Goal: Information Seeking & Learning: Learn about a topic

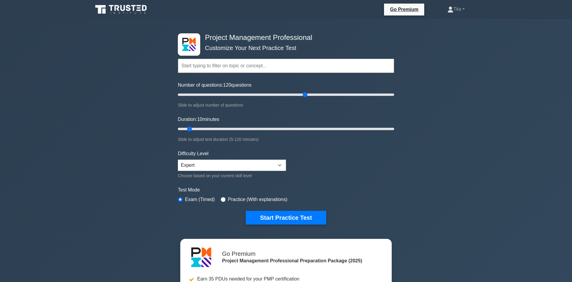
drag, startPoint x: 185, startPoint y: 94, endPoint x: 307, endPoint y: 102, distance: 122.6
type input "120"
click at [307, 98] on input "Number of questions: 120 questions" at bounding box center [286, 94] width 216 height 7
drag, startPoint x: 188, startPoint y: 129, endPoint x: 395, endPoint y: 128, distance: 206.9
type input "120"
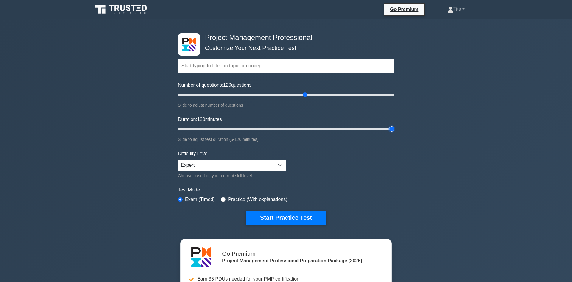
click at [394, 128] on input "Duration: 120 minutes" at bounding box center [286, 128] width 216 height 7
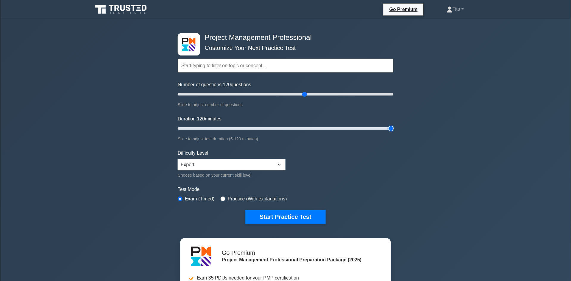
scroll to position [61, 0]
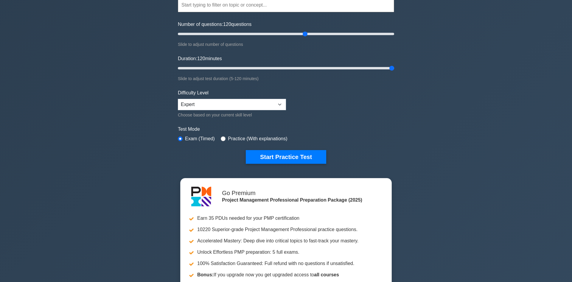
click at [476, 142] on div "Project Management Professional Customize Your Next Practice Test Topics Scope …" at bounding box center [286, 145] width 572 height 374
click at [410, 136] on div "Project Management Professional Customize Your Next Practice Test Topics Scope …" at bounding box center [285, 145] width 571 height 374
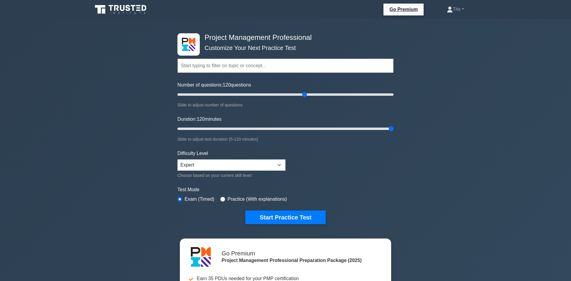
click at [266, 63] on input "text" at bounding box center [285, 66] width 216 height 14
type input "process domain"
click at [245, 211] on button "Start Practice Test" at bounding box center [285, 218] width 80 height 14
click at [224, 65] on input "text" at bounding box center [285, 66] width 216 height 14
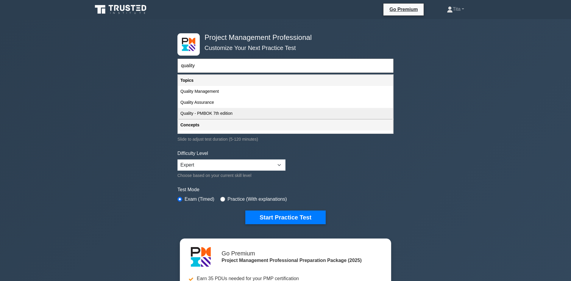
click at [200, 114] on div "Quality - PMBOK 7th edition" at bounding box center [285, 113] width 215 height 11
type input "Quality - PMBOK 7th edition"
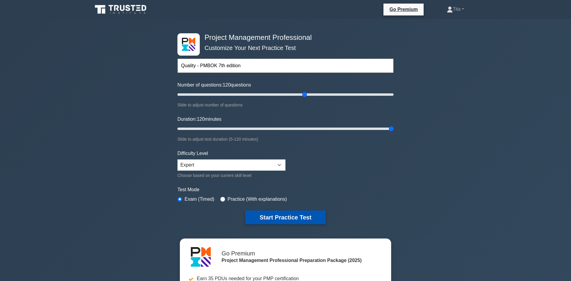
click at [287, 218] on button "Start Practice Test" at bounding box center [285, 218] width 80 height 14
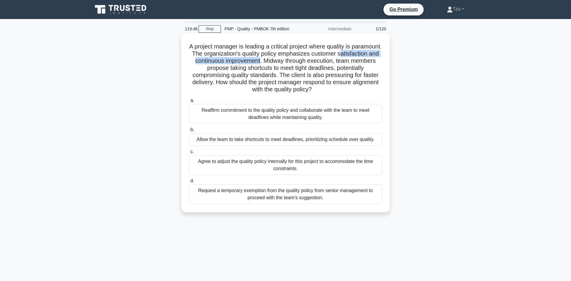
drag, startPoint x: 340, startPoint y: 55, endPoint x: 260, endPoint y: 62, distance: 80.1
click at [260, 62] on h5 "A project manager is leading a critical project where quality is paramount. The…" at bounding box center [285, 68] width 194 height 51
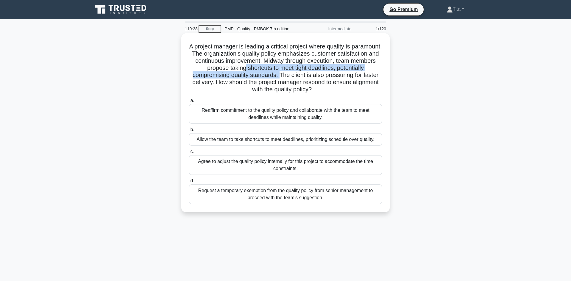
drag, startPoint x: 253, startPoint y: 70, endPoint x: 282, endPoint y: 76, distance: 29.7
click at [282, 76] on h5 "A project manager is leading a critical project where quality is paramount. The…" at bounding box center [285, 68] width 194 height 51
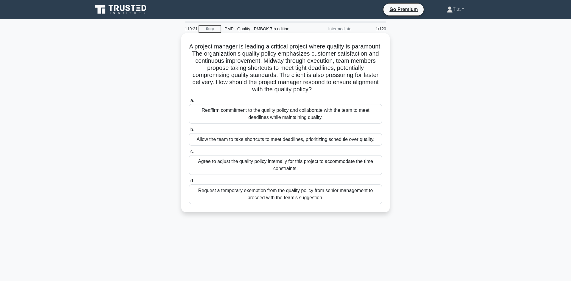
click at [315, 119] on div "Reaffirm commitment to the quality policy and collaborate with the team to meet…" at bounding box center [285, 114] width 193 height 20
click at [189, 103] on input "a. Reaffirm commitment to the quality policy and collaborate with the team to m…" at bounding box center [189, 101] width 0 height 4
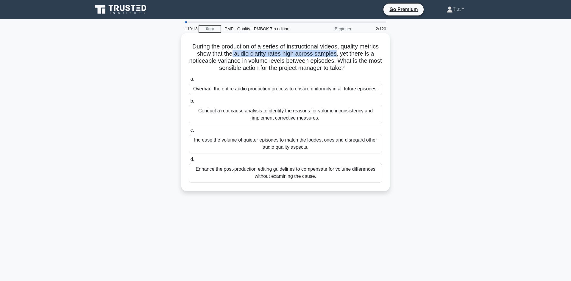
drag, startPoint x: 235, startPoint y: 55, endPoint x: 337, endPoint y: 54, distance: 102.4
click at [337, 54] on h5 "During the production of a series of instructional videos, quality metrics show…" at bounding box center [285, 57] width 194 height 29
click at [230, 113] on div "Conduct a root cause analysis to identify the reasons for volume inconsistency …" at bounding box center [285, 115] width 193 height 20
click at [189, 103] on input "b. Conduct a root cause analysis to identify the reasons for volume inconsisten…" at bounding box center [189, 101] width 0 height 4
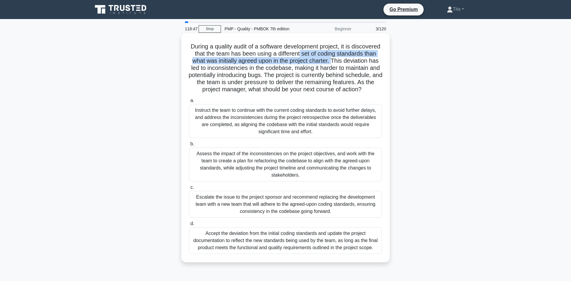
drag, startPoint x: 299, startPoint y: 55, endPoint x: 332, endPoint y: 62, distance: 33.1
click at [332, 62] on h5 "During a quality audit of a software development project, it is discovered that…" at bounding box center [285, 68] width 194 height 51
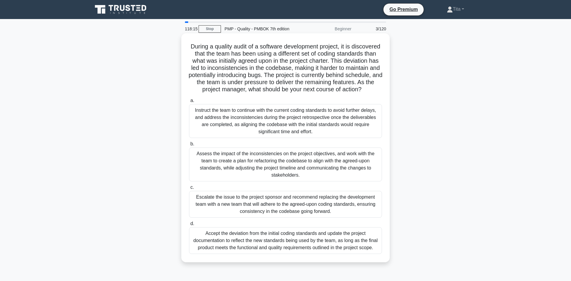
click at [285, 167] on div "Assess the impact of the inconsistencies on the project objectives, and work wi…" at bounding box center [285, 165] width 193 height 34
click at [189, 146] on input "b. Assess the impact of the inconsistencies on the project objectives, and work…" at bounding box center [189, 144] width 0 height 4
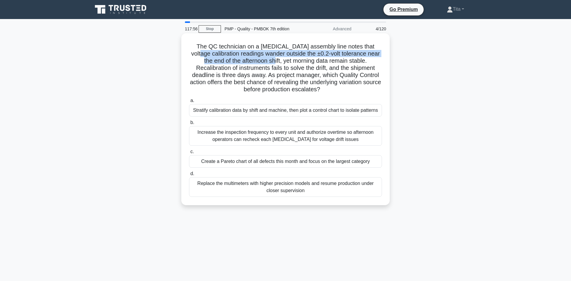
drag, startPoint x: 192, startPoint y: 55, endPoint x: 251, endPoint y: 61, distance: 59.9
click at [251, 61] on h5 "The QC technician on a pacemaker assembly line notes that voltage calibration r…" at bounding box center [285, 68] width 194 height 51
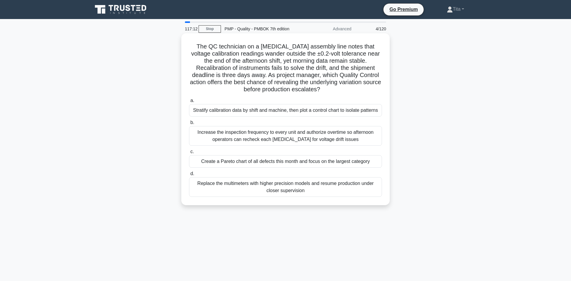
click at [252, 185] on div "Replace the multimeters with higher precision models and resume production unde…" at bounding box center [285, 187] width 193 height 20
click at [189, 176] on input "d. Replace the multimeters with higher precision models and resume production u…" at bounding box center [189, 174] width 0 height 4
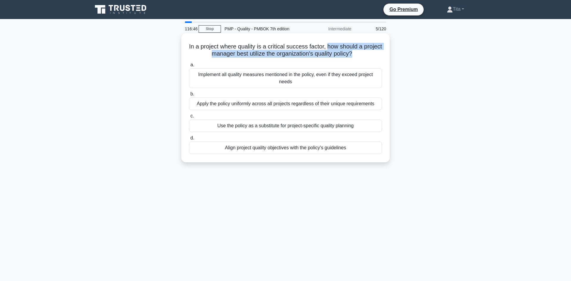
drag, startPoint x: 326, startPoint y: 48, endPoint x: 352, endPoint y: 55, distance: 27.5
click at [352, 55] on h5 "In a project where quality is a critical success factor, how should a project m…" at bounding box center [285, 50] width 194 height 15
click at [306, 149] on div "Align project quality objectives with the policy's guidelines" at bounding box center [285, 148] width 193 height 13
click at [189, 140] on input "d. Align project quality objectives with the policy's guidelines" at bounding box center [189, 138] width 0 height 4
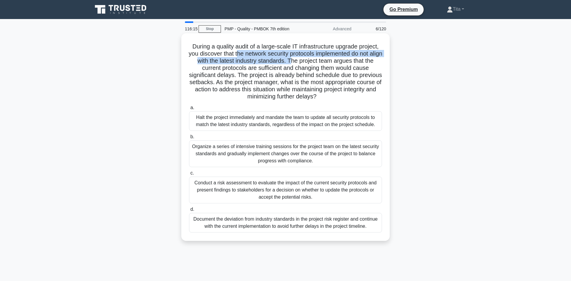
drag, startPoint x: 244, startPoint y: 56, endPoint x: 298, endPoint y: 63, distance: 54.6
click at [298, 63] on h5 "During a quality audit of a large-scale IT infrastructure upgrade project, you …" at bounding box center [285, 72] width 194 height 58
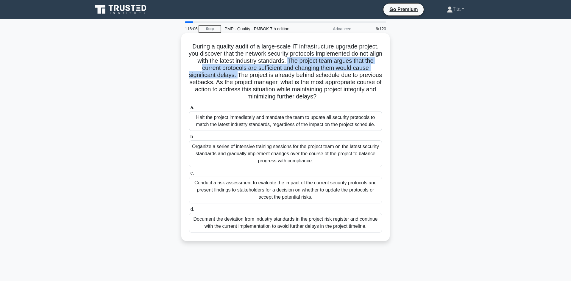
drag, startPoint x: 238, startPoint y: 77, endPoint x: 295, endPoint y: 63, distance: 59.0
click at [295, 63] on h5 "During a quality audit of a large-scale IT infrastructure upgrade project, you …" at bounding box center [285, 72] width 194 height 58
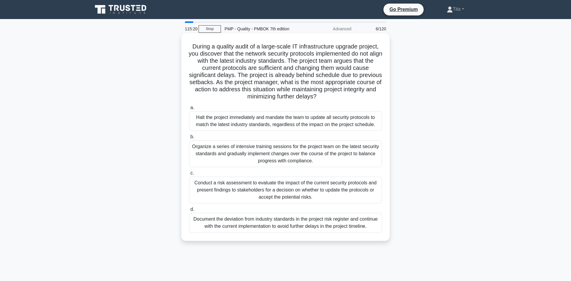
click at [306, 124] on div "Halt the project immediately and mandate the team to update all security protoc…" at bounding box center [285, 121] width 193 height 20
click at [189, 110] on input "a. Halt the project immediately and mandate the team to update all security pro…" at bounding box center [189, 108] width 0 height 4
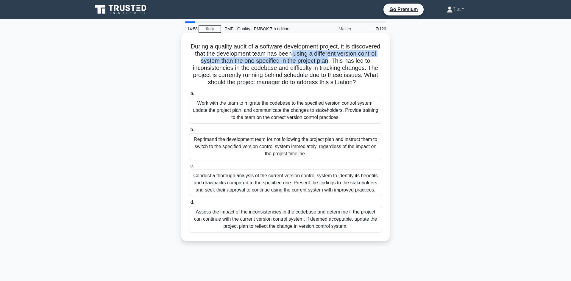
drag, startPoint x: 330, startPoint y: 60, endPoint x: 292, endPoint y: 53, distance: 38.1
click at [292, 53] on h5 "During a quality audit of a software development project, it is discovered that…" at bounding box center [285, 64] width 194 height 43
click at [271, 113] on div "Work with the team to migrate the codebase to the specified version control sys…" at bounding box center [285, 110] width 193 height 27
click at [189, 96] on input "a. Work with the team to migrate the codebase to the specified version control …" at bounding box center [189, 94] width 0 height 4
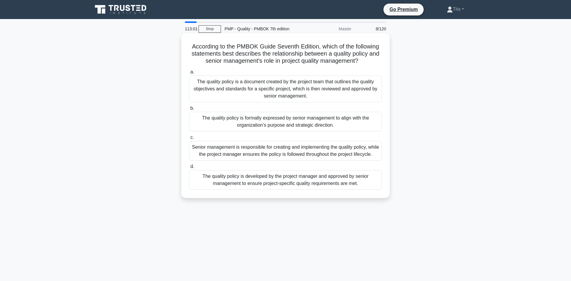
click at [248, 124] on div "The quality policy is formally expressed by senior management to align with the…" at bounding box center [285, 122] width 193 height 20
click at [189, 110] on input "b. The quality policy is formally expressed by senior management to align with …" at bounding box center [189, 109] width 0 height 4
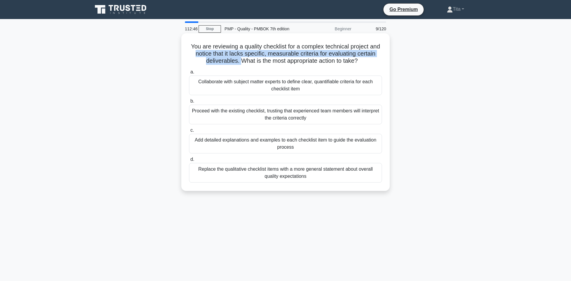
drag, startPoint x: 196, startPoint y: 54, endPoint x: 239, endPoint y: 63, distance: 44.0
click at [239, 63] on h5 "You are reviewing a quality checklist for a complex technical project and notic…" at bounding box center [285, 54] width 194 height 22
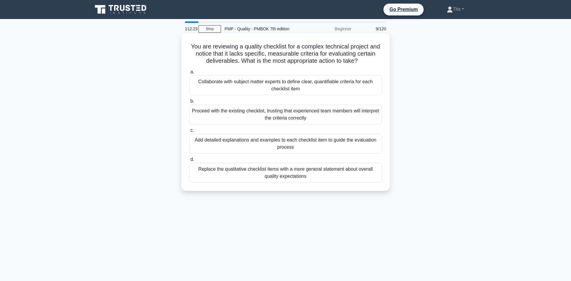
click at [244, 88] on div "Collaborate with subject matter experts to define clear, quantifiable criteria …" at bounding box center [285, 86] width 193 height 20
click at [189, 74] on input "a. Collaborate with subject matter experts to define clear, quantifiable criter…" at bounding box center [189, 72] width 0 height 4
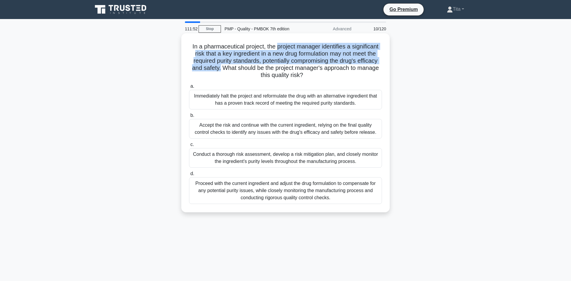
drag, startPoint x: 277, startPoint y: 49, endPoint x: 221, endPoint y: 71, distance: 60.1
click at [221, 71] on h5 "In a pharmaceutical project, the project manager identifies a significant risk …" at bounding box center [285, 61] width 194 height 36
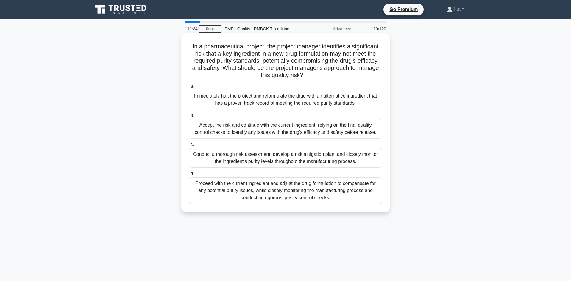
click at [309, 159] on div "Conduct a thorough risk assessment, develop a risk mitigation plan, and closely…" at bounding box center [285, 158] width 193 height 20
click at [189, 147] on input "c. Conduct a thorough risk assessment, develop a risk mitigation plan, and clos…" at bounding box center [189, 145] width 0 height 4
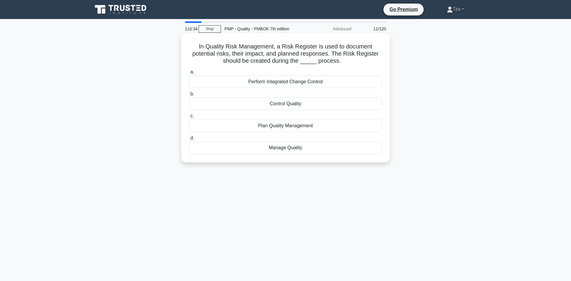
click at [271, 129] on div "Plan Quality Management" at bounding box center [285, 126] width 193 height 13
click at [189, 118] on input "c. Plan Quality Management" at bounding box center [189, 116] width 0 height 4
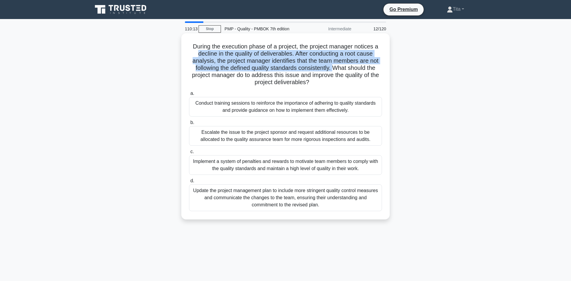
drag, startPoint x: 199, startPoint y: 56, endPoint x: 333, endPoint y: 69, distance: 134.3
click at [333, 69] on h5 "During the execution phase of a project, the project manager notices a decline …" at bounding box center [285, 64] width 194 height 43
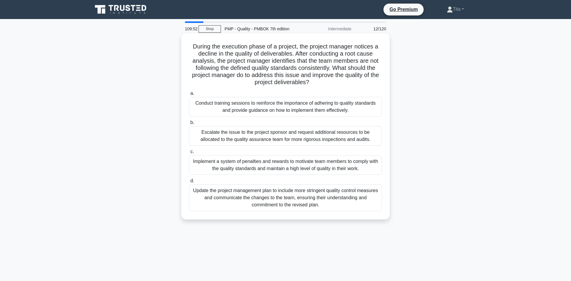
click at [291, 114] on div "Conduct training sessions to reinforce the importance of adhering to quality st…" at bounding box center [285, 107] width 193 height 20
click at [189, 96] on input "a. Conduct training sessions to reinforce the importance of adhering to quality…" at bounding box center [189, 94] width 0 height 4
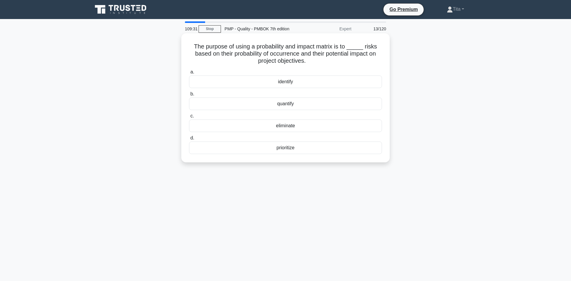
click at [274, 148] on div "prioritize" at bounding box center [285, 148] width 193 height 13
click at [189, 140] on input "d. prioritize" at bounding box center [189, 138] width 0 height 4
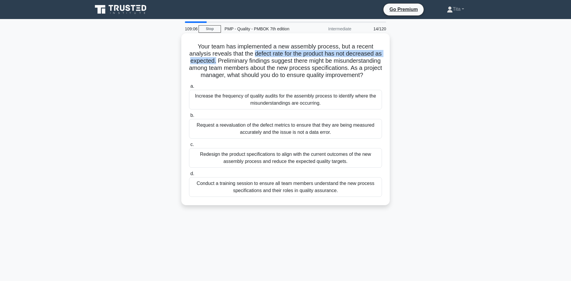
drag, startPoint x: 255, startPoint y: 54, endPoint x: 216, endPoint y: 62, distance: 40.6
click at [216, 62] on h5 "Your team has implemented a new assembly process, but a recent analysis reveals…" at bounding box center [285, 61] width 194 height 36
click at [277, 192] on div "Conduct a training session to ensure all team members understand the new proces…" at bounding box center [285, 187] width 193 height 20
click at [189, 176] on input "d. Conduct a training session to ensure all team members understand the new pro…" at bounding box center [189, 174] width 0 height 4
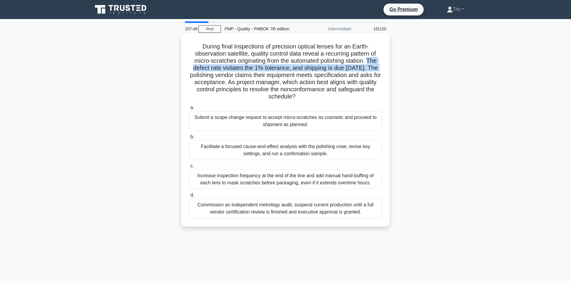
click at [369, 65] on h5 "During final inspections of precision optical lenses for an Earth-observation s…" at bounding box center [285, 72] width 194 height 58
click at [274, 152] on div "Facilitate a focused cause-and-effect analysis with the polishing crew, revise …" at bounding box center [285, 150] width 193 height 20
click at [189, 139] on input "b. Facilitate a focused cause-and-effect analysis with the polishing crew, revi…" at bounding box center [189, 137] width 0 height 4
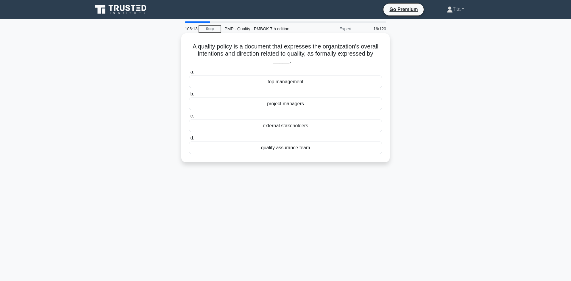
click at [279, 151] on div "quality assurance team" at bounding box center [285, 148] width 193 height 13
click at [189, 140] on input "d. quality assurance team" at bounding box center [189, 138] width 0 height 4
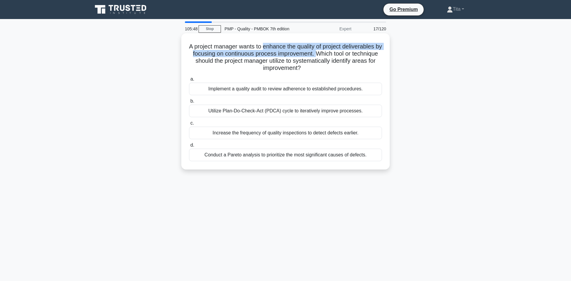
drag, startPoint x: 263, startPoint y: 46, endPoint x: 315, endPoint y: 54, distance: 52.0
click at [315, 54] on h5 "A project manager wants to enhance the quality of project deliverables by focus…" at bounding box center [285, 57] width 194 height 29
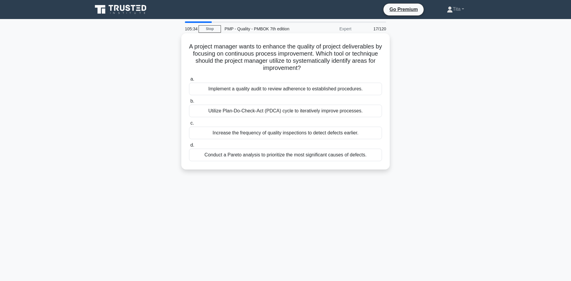
click at [260, 113] on div "Utilize Plan-Do-Check-Act (PDCA) cycle to iteratively improve processes." at bounding box center [285, 111] width 193 height 13
click at [189, 103] on input "b. Utilize Plan-Do-Check-Act (PDCA) cycle to iteratively improve processes." at bounding box center [189, 101] width 0 height 4
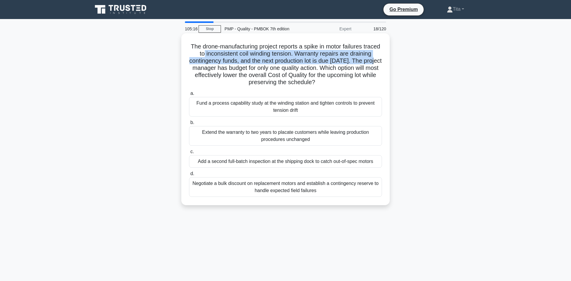
drag, startPoint x: 206, startPoint y: 53, endPoint x: 374, endPoint y: 63, distance: 168.2
click at [374, 63] on h5 "The drone-manufacturing project reports a spike in motor failures traced to inc…" at bounding box center [285, 64] width 194 height 43
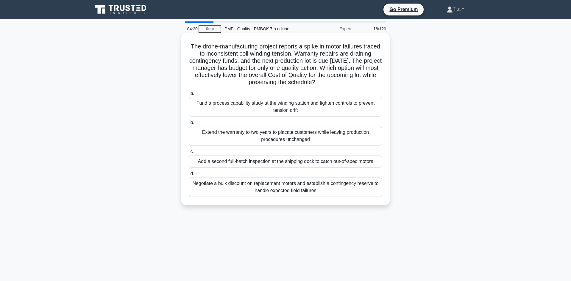
click at [252, 105] on div "Fund a process capability study at the winding station and tighten controls to …" at bounding box center [285, 107] width 193 height 20
click at [189, 96] on input "a. Fund a process capability study at the winding station and tighten controls …" at bounding box center [189, 94] width 0 height 4
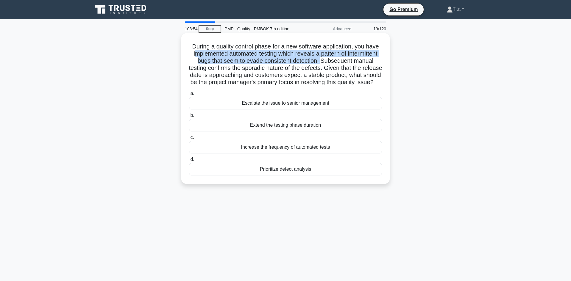
drag, startPoint x: 194, startPoint y: 54, endPoint x: 322, endPoint y: 61, distance: 127.9
click at [322, 61] on h5 "During a quality control phase for a new software application, you have impleme…" at bounding box center [285, 64] width 194 height 43
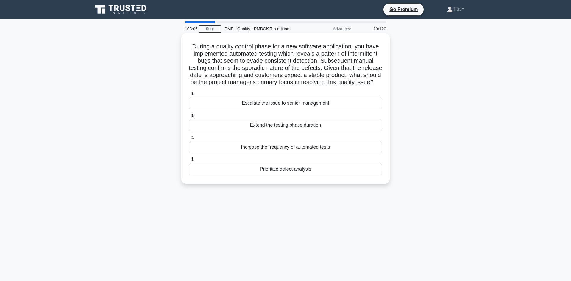
click at [280, 171] on div "Prioritize defect analysis" at bounding box center [285, 169] width 193 height 13
click at [189, 162] on input "d. Prioritize defect analysis" at bounding box center [189, 160] width 0 height 4
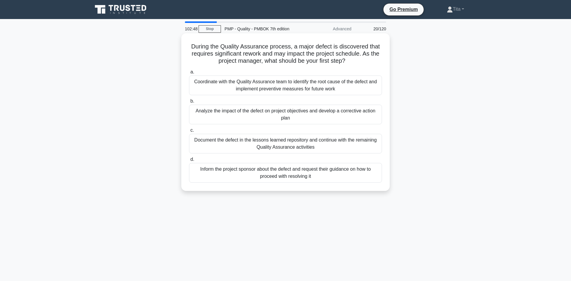
drag, startPoint x: 243, startPoint y: 55, endPoint x: 346, endPoint y: 65, distance: 104.0
click at [346, 65] on h5 "During the Quality Assurance process, a major defect is discovered that require…" at bounding box center [285, 54] width 194 height 22
click at [261, 90] on div "Coordinate with the Quality Assurance team to identify the root cause of the de…" at bounding box center [285, 86] width 193 height 20
click at [189, 74] on input "a. Coordinate with the Quality Assurance team to identify the root cause of the…" at bounding box center [189, 72] width 0 height 4
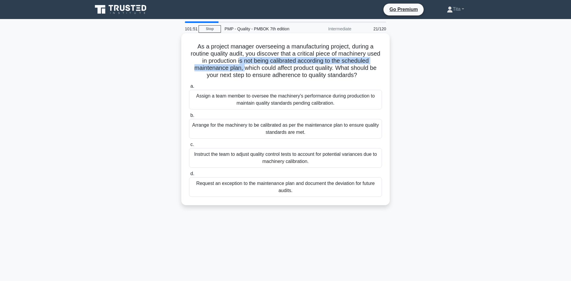
drag, startPoint x: 239, startPoint y: 62, endPoint x: 244, endPoint y: 70, distance: 9.2
click at [244, 70] on h5 "As a project manager overseeing a manufacturing project, during a routine quali…" at bounding box center [285, 61] width 194 height 36
click at [263, 132] on div "Arrange for the machinery to be calibrated as per the maintenance plan to ensur…" at bounding box center [285, 129] width 193 height 20
click at [189, 118] on input "b. Arrange for the machinery to be calibrated as per the maintenance plan to en…" at bounding box center [189, 116] width 0 height 4
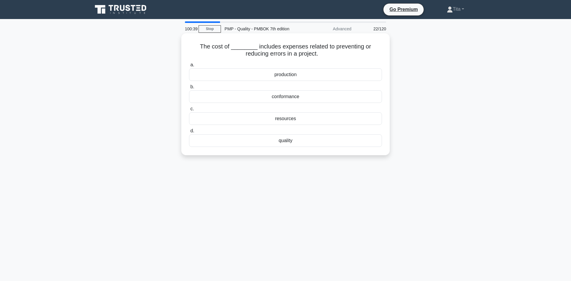
click at [275, 144] on div "quality" at bounding box center [285, 141] width 193 height 13
click at [189, 133] on input "d. quality" at bounding box center [189, 131] width 0 height 4
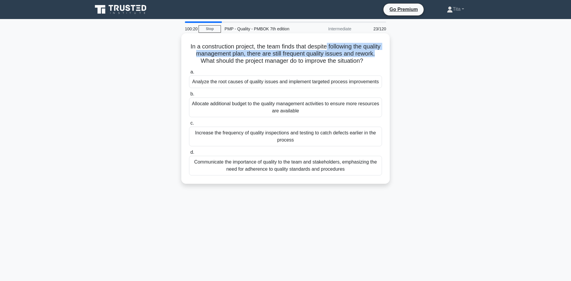
drag, startPoint x: 326, startPoint y: 47, endPoint x: 367, endPoint y: 55, distance: 42.3
click at [367, 55] on h5 "In a construction project, the team finds that despite following the quality ma…" at bounding box center [285, 54] width 194 height 22
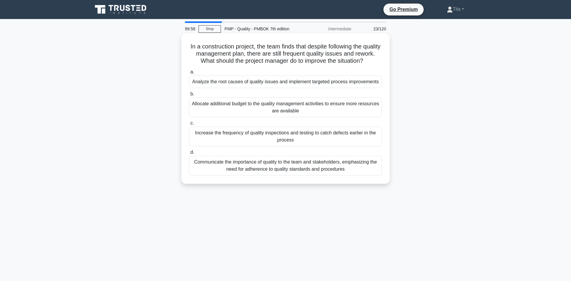
click at [259, 82] on div "Analyze the root causes of quality issues and implement targeted process improv…" at bounding box center [285, 82] width 193 height 13
click at [189, 74] on input "a. Analyze the root causes of quality issues and implement targeted process imp…" at bounding box center [189, 72] width 0 height 4
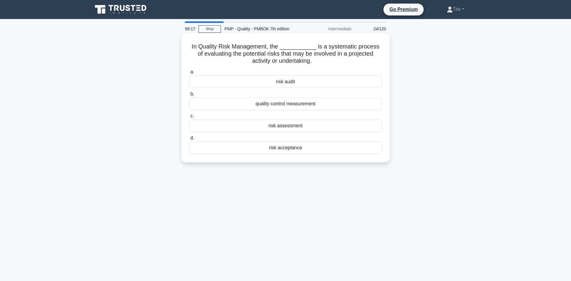
click at [282, 125] on div "risk assessment" at bounding box center [285, 126] width 193 height 13
click at [189, 118] on input "c. risk assessment" at bounding box center [189, 116] width 0 height 4
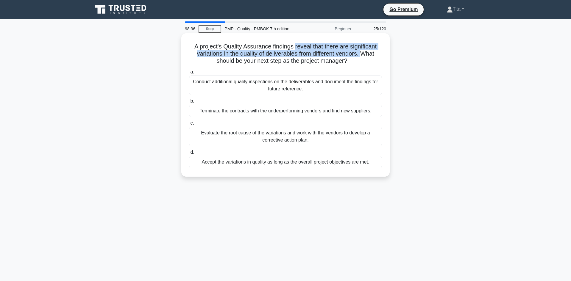
drag, startPoint x: 295, startPoint y: 47, endPoint x: 361, endPoint y: 54, distance: 66.2
click at [361, 54] on h5 "A project's Quality Assurance findings reveal that there are significant variat…" at bounding box center [285, 54] width 194 height 22
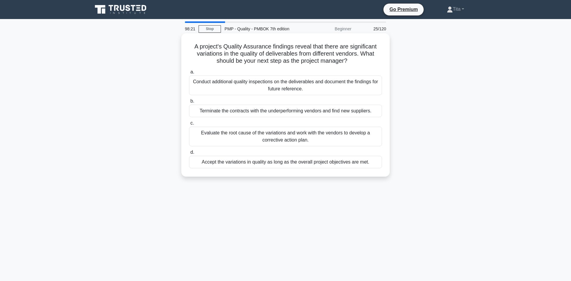
click at [233, 132] on div "Evaluate the root cause of the variations and work with the vendors to develop …" at bounding box center [285, 137] width 193 height 20
click at [189, 125] on input "c. Evaluate the root cause of the variations and work with the vendors to devel…" at bounding box center [189, 123] width 0 height 4
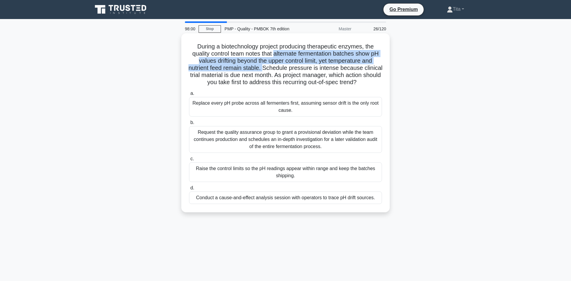
drag, startPoint x: 275, startPoint y: 55, endPoint x: 264, endPoint y: 68, distance: 17.8
click at [264, 68] on h5 "During a biotechnology project producing therapeutic enzymes, the quality contr…" at bounding box center [285, 64] width 194 height 43
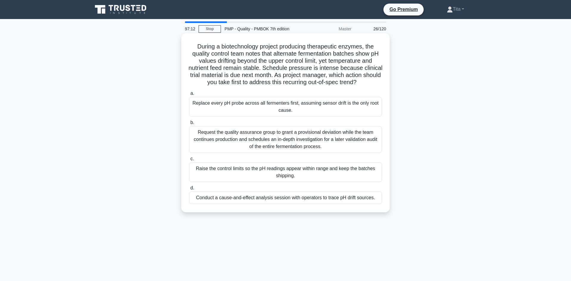
click at [266, 199] on div "Conduct a cause-and-effect analysis session with operators to trace pH drift so…" at bounding box center [285, 198] width 193 height 13
click at [189, 190] on input "d. Conduct a cause-and-effect analysis session with operators to trace pH drift…" at bounding box center [189, 188] width 0 height 4
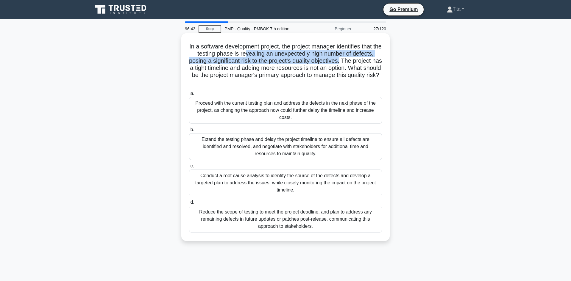
drag, startPoint x: 245, startPoint y: 54, endPoint x: 340, endPoint y: 62, distance: 95.5
click at [340, 62] on h5 "In a software development project, the project manager identifies that the test…" at bounding box center [285, 64] width 194 height 43
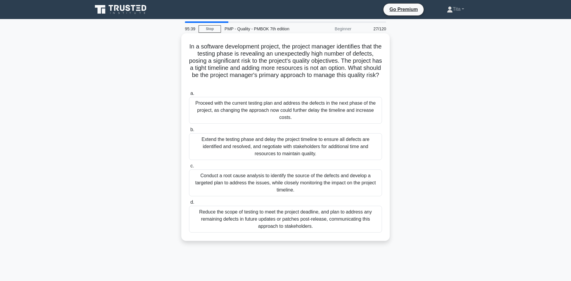
click at [308, 188] on div "Conduct a root cause analysis to identify the source of the defects and develop…" at bounding box center [285, 183] width 193 height 27
click at [189, 168] on input "c. Conduct a root cause analysis to identify the source of the defects and deve…" at bounding box center [189, 166] width 0 height 4
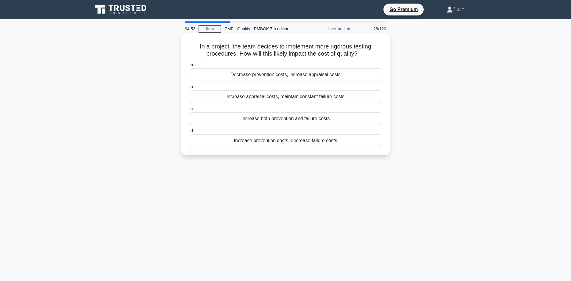
click at [329, 144] on div "Increase prevention costs, decrease failure costs" at bounding box center [285, 141] width 193 height 13
click at [189, 133] on input "d. Increase prevention costs, decrease failure costs" at bounding box center [189, 131] width 0 height 4
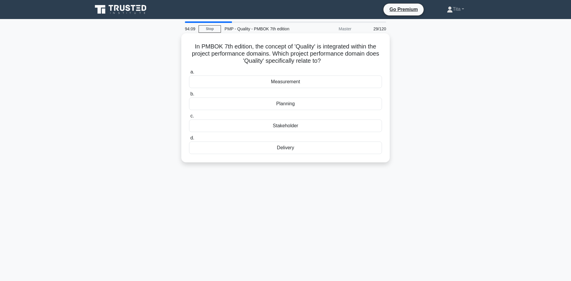
click at [298, 150] on div "Delivery" at bounding box center [285, 148] width 193 height 13
click at [189, 140] on input "d. Delivery" at bounding box center [189, 138] width 0 height 4
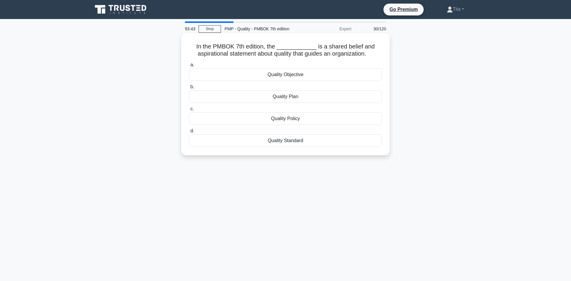
click at [281, 121] on div "Quality Policy" at bounding box center [285, 119] width 193 height 13
click at [189, 111] on input "c. Quality Policy" at bounding box center [189, 109] width 0 height 4
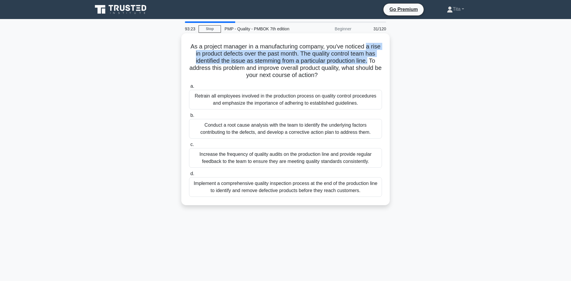
drag, startPoint x: 367, startPoint y: 49, endPoint x: 368, endPoint y: 63, distance: 14.6
click at [368, 63] on h5 "As a project manager in a manufacturing company, you've noticed a rise in produ…" at bounding box center [285, 61] width 194 height 36
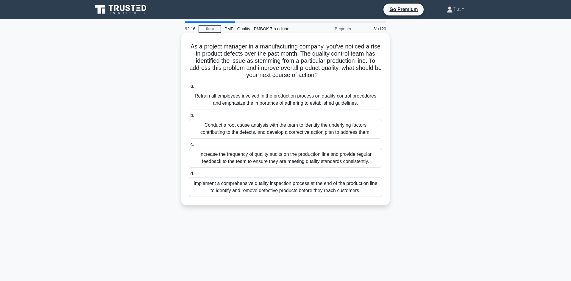
click at [305, 130] on div "Conduct a root cause analysis with the team to identify the underlying factors …" at bounding box center [285, 129] width 193 height 20
click at [189, 118] on input "b. Conduct a root cause analysis with the team to identify the underlying facto…" at bounding box center [189, 116] width 0 height 4
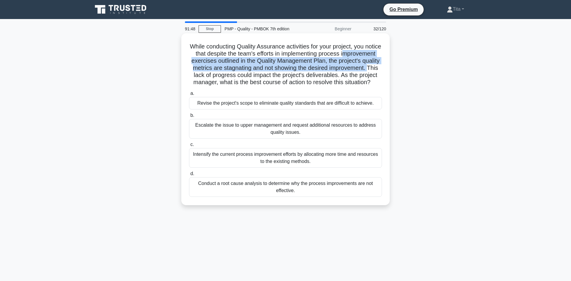
drag, startPoint x: 343, startPoint y: 54, endPoint x: 369, endPoint y: 69, distance: 30.0
click at [369, 69] on h5 "While conducting Quality Assurance activities for your project, you notice that…" at bounding box center [285, 64] width 194 height 43
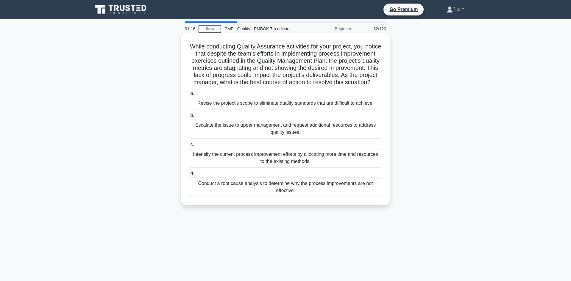
click at [311, 194] on div "Conduct a root cause analysis to determine why the process improvements are not…" at bounding box center [285, 187] width 193 height 20
click at [189, 176] on input "d. Conduct a root cause analysis to determine why the process improvements are …" at bounding box center [189, 174] width 0 height 4
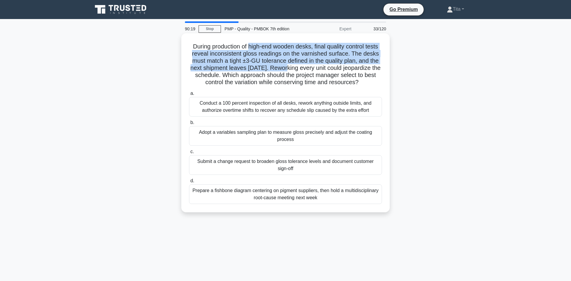
drag, startPoint x: 249, startPoint y: 49, endPoint x: 278, endPoint y: 71, distance: 36.5
click at [278, 71] on h5 "During production of high-end wooden desks, final quality control tests reveal …" at bounding box center [285, 64] width 194 height 43
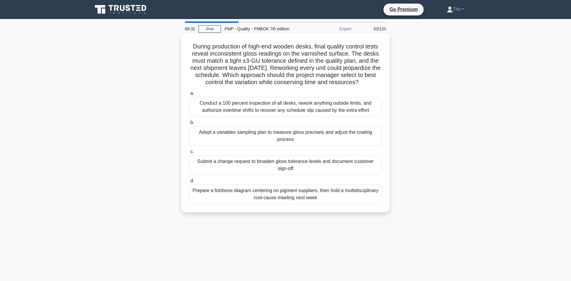
click at [211, 196] on div "Prepare a fishbone diagram centering on pigment suppliers, then hold a multidis…" at bounding box center [285, 195] width 193 height 20
click at [189, 183] on input "d. Prepare a fishbone diagram centering on pigment suppliers, then hold a multi…" at bounding box center [189, 181] width 0 height 4
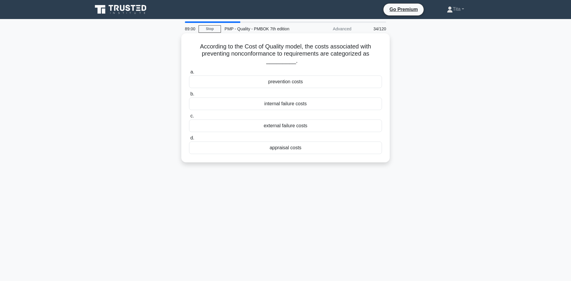
click at [263, 151] on div "appraisal costs" at bounding box center [285, 148] width 193 height 13
click at [189, 140] on input "d. appraisal costs" at bounding box center [189, 138] width 0 height 4
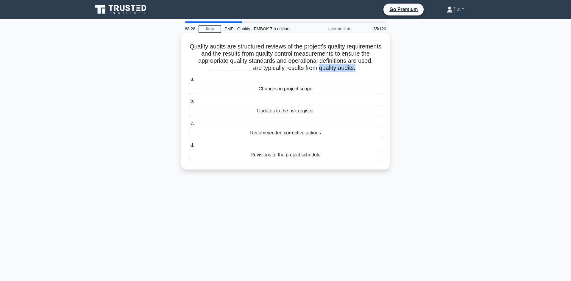
drag, startPoint x: 350, startPoint y: 68, endPoint x: 314, endPoint y: 69, distance: 36.0
click at [314, 69] on h5 "Quality audits are structured reviews of the project's quality requirements and…" at bounding box center [285, 57] width 194 height 29
click at [287, 136] on div "Recommended corrective actions" at bounding box center [285, 133] width 193 height 13
click at [189, 125] on input "c. Recommended corrective actions" at bounding box center [189, 123] width 0 height 4
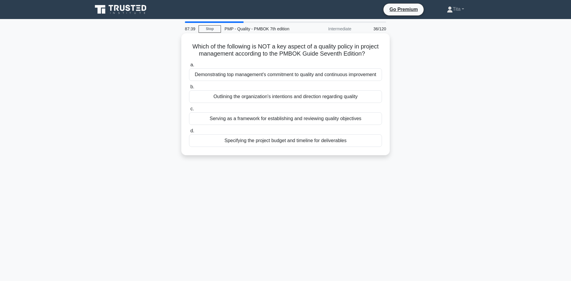
click at [250, 143] on div "Specifying the project budget and timeline for deliverables" at bounding box center [285, 141] width 193 height 13
click at [189, 133] on input "d. Specifying the project budget and timeline for deliverables" at bounding box center [189, 131] width 0 height 4
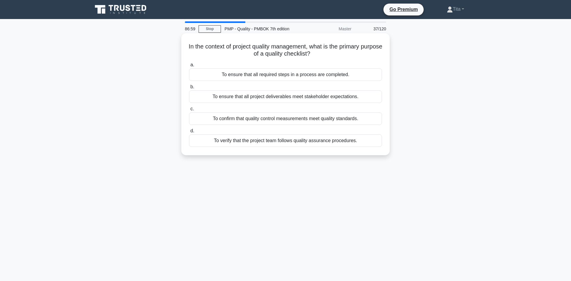
click at [286, 121] on div "To confirm that quality control measurements meet quality standards." at bounding box center [285, 119] width 193 height 13
click at [189, 111] on input "c. To confirm that quality control measurements meet quality standards." at bounding box center [189, 109] width 0 height 4
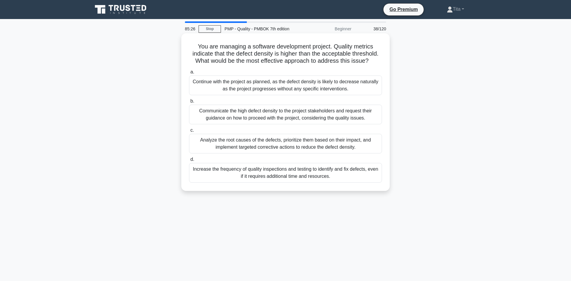
click at [308, 143] on div "Analyze the root causes of the defects, prioritize them based on their impact, …" at bounding box center [285, 144] width 193 height 20
click at [189, 132] on input "c. Analyze the root causes of the defects, prioritize them based on their impac…" at bounding box center [189, 131] width 0 height 4
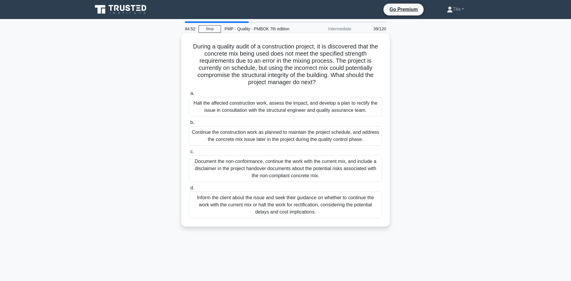
click at [278, 209] on div "Inform the client about the issue and seek their guidance on whether to continu…" at bounding box center [285, 205] width 193 height 27
click at [189, 190] on input "d. Inform the client about the issue and seek their guidance on whether to cont…" at bounding box center [189, 188] width 0 height 4
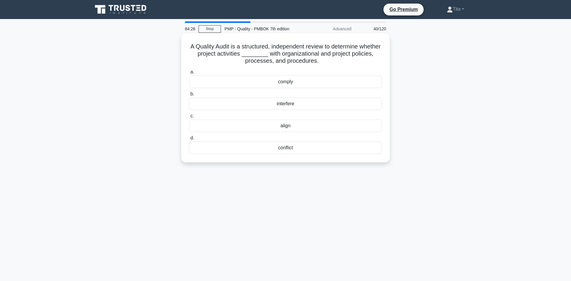
click at [283, 82] on div "comply" at bounding box center [285, 82] width 193 height 13
click at [189, 74] on input "a. comply" at bounding box center [189, 72] width 0 height 4
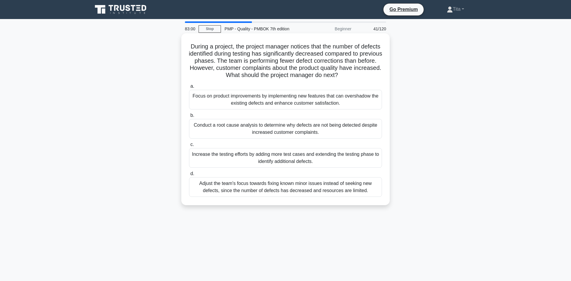
click at [313, 130] on div "Conduct a root cause analysis to determine why defects are not being detected d…" at bounding box center [285, 129] width 193 height 20
click at [189, 118] on input "b. Conduct a root cause analysis to determine why defects are not being detecte…" at bounding box center [189, 116] width 0 height 4
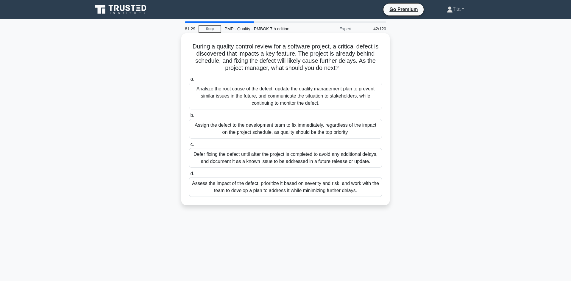
click at [284, 193] on div "Assess the impact of the defect, prioritize it based on severity and risk, and …" at bounding box center [285, 187] width 193 height 20
click at [189, 176] on input "d. Assess the impact of the defect, prioritize it based on severity and risk, a…" at bounding box center [189, 174] width 0 height 4
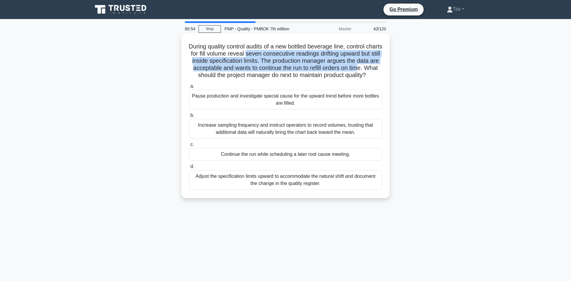
drag, startPoint x: 265, startPoint y: 54, endPoint x: 376, endPoint y: 68, distance: 111.9
click at [376, 68] on h5 "During quality control audits of a new bottled beverage line, control charts fo…" at bounding box center [285, 61] width 194 height 36
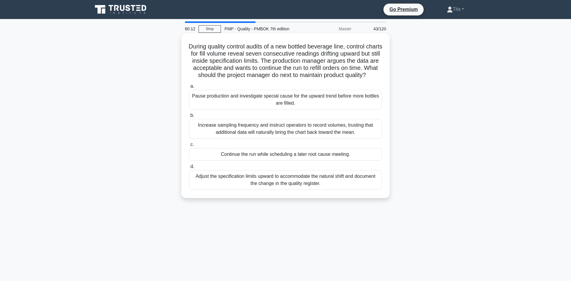
click at [232, 161] on div "Continue the run while scheduling a later root cause meeting." at bounding box center [285, 154] width 193 height 13
click at [189, 147] on input "c. Continue the run while scheduling a later root cause meeting." at bounding box center [189, 145] width 0 height 4
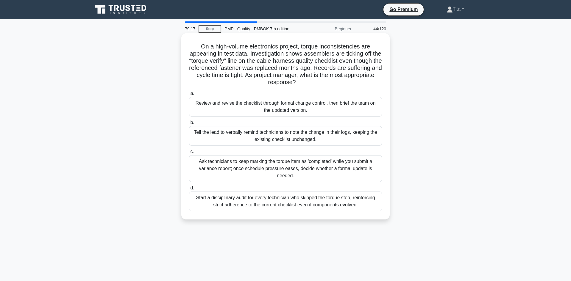
click at [235, 111] on div "Review and revise the checklist through formal change control, then brief the t…" at bounding box center [285, 107] width 193 height 20
click at [189, 96] on input "a. Review and revise the checklist through formal change control, then brief th…" at bounding box center [189, 94] width 0 height 4
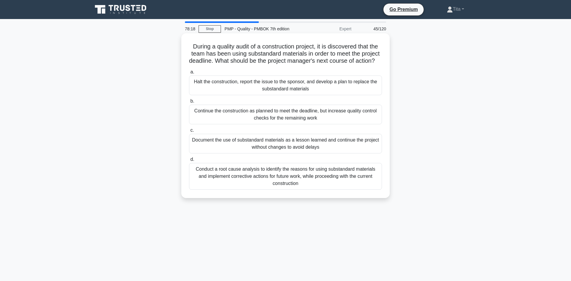
click at [305, 181] on div "Conduct a root cause analysis to identify the reasons for using substandard mat…" at bounding box center [285, 176] width 193 height 27
click at [189, 162] on input "d. Conduct a root cause analysis to identify the reasons for using substandard …" at bounding box center [189, 160] width 0 height 4
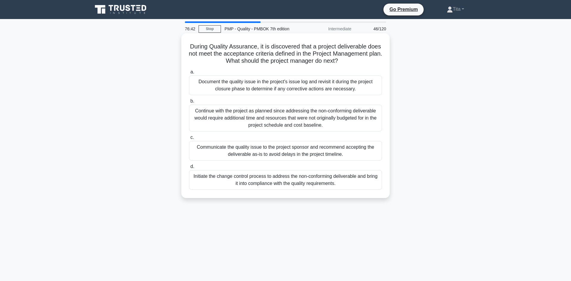
click at [275, 83] on div "Document the quality issue in the project's issue log and revisit it during the…" at bounding box center [285, 86] width 193 height 20
click at [189, 74] on input "a. Document the quality issue in the project's issue log and revisit it during …" at bounding box center [189, 72] width 0 height 4
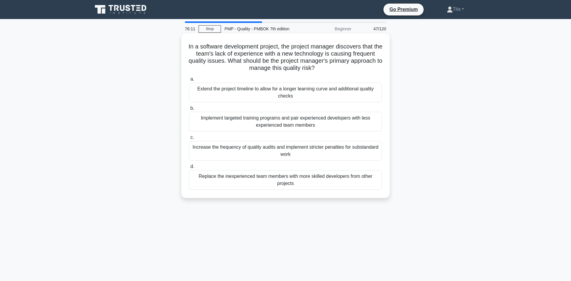
click at [248, 128] on div "Implement targeted training programs and pair experienced developers with less …" at bounding box center [285, 122] width 193 height 20
click at [189, 110] on input "b. Implement targeted training programs and pair experienced developers with le…" at bounding box center [189, 109] width 0 height 4
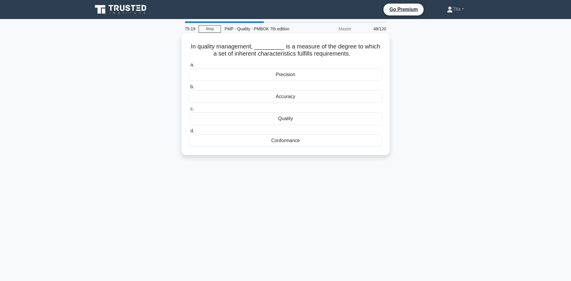
click at [273, 143] on div "Conformance" at bounding box center [285, 141] width 193 height 13
click at [189, 133] on input "d. Conformance" at bounding box center [189, 131] width 0 height 4
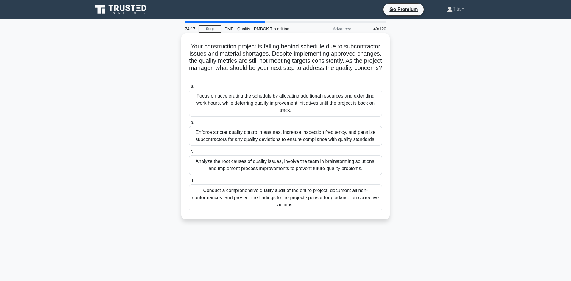
click at [284, 160] on div "Analyze the root causes of quality issues, involve the team in brainstorming so…" at bounding box center [285, 165] width 193 height 20
click at [189, 154] on input "c. Analyze the root causes of quality issues, involve the team in brainstorming…" at bounding box center [189, 152] width 0 height 4
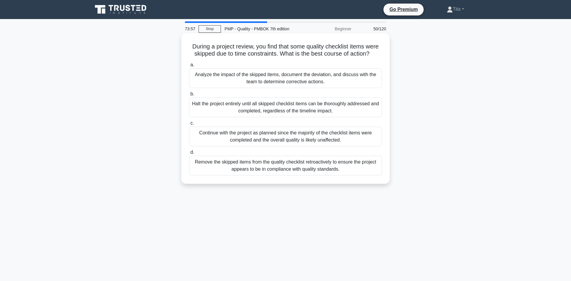
click at [277, 82] on div "Analyze the impact of the skipped items, document the deviation, and discuss wi…" at bounding box center [285, 78] width 193 height 20
click at [189, 67] on input "a. Analyze the impact of the skipped items, document the deviation, and discuss…" at bounding box center [189, 65] width 0 height 4
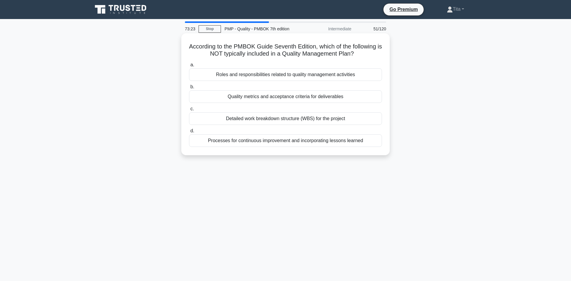
click at [227, 124] on div "Detailed work breakdown structure (WBS) for the project" at bounding box center [285, 119] width 193 height 13
click at [189, 111] on input "c. Detailed work breakdown structure (WBS) for the project" at bounding box center [189, 109] width 0 height 4
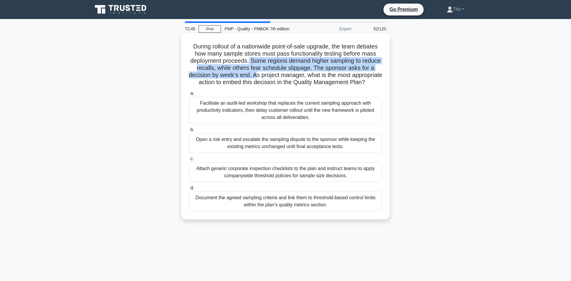
drag, startPoint x: 249, startPoint y: 63, endPoint x: 255, endPoint y: 72, distance: 11.0
click at [255, 72] on h5 "During rollout of a nationwide point-of-sale upgrade, the team debates how many…" at bounding box center [285, 64] width 194 height 43
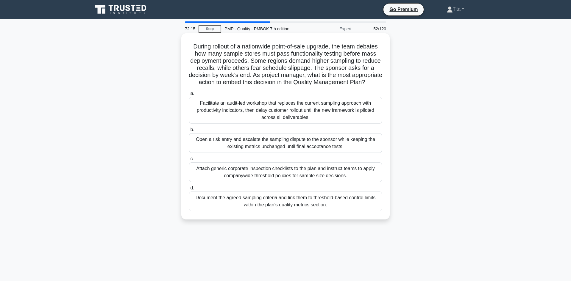
click at [229, 111] on div "Facilitate an audit-led workshop that replaces the current sampling approach wi…" at bounding box center [285, 110] width 193 height 27
click at [189, 96] on input "a. Facilitate an audit-led workshop that replaces the current sampling approach…" at bounding box center [189, 94] width 0 height 4
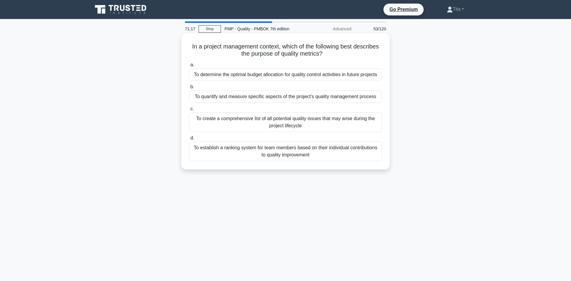
click at [329, 97] on div "To quantify and measure specific aspects of the project's quality management pr…" at bounding box center [285, 96] width 193 height 13
click at [189, 89] on input "b. To quantify and measure specific aspects of the project's quality management…" at bounding box center [189, 87] width 0 height 4
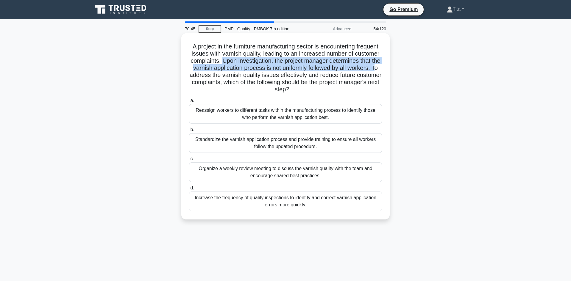
drag, startPoint x: 223, startPoint y: 61, endPoint x: 374, endPoint y: 71, distance: 151.5
click at [374, 71] on h5 "A project in the furniture manufacturing sector is encountering frequent issues…" at bounding box center [285, 68] width 194 height 51
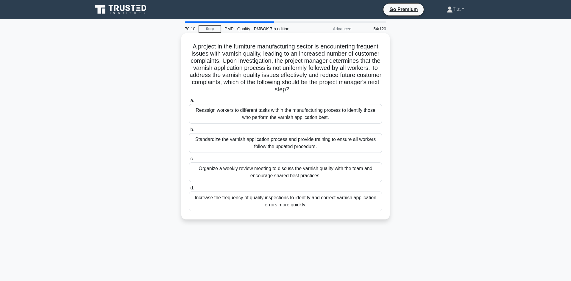
click at [234, 149] on div "Standardize the varnish application process and provide training to ensure all …" at bounding box center [285, 143] width 193 height 20
click at [189, 132] on input "b. Standardize the varnish application process and provide training to ensure a…" at bounding box center [189, 130] width 0 height 4
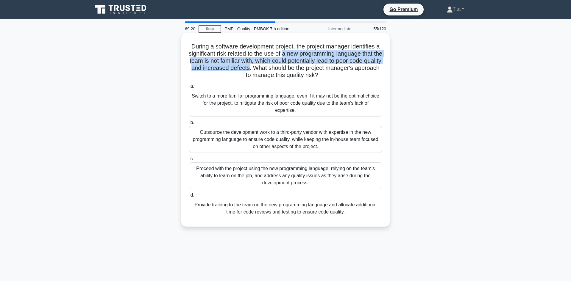
drag, startPoint x: 287, startPoint y: 54, endPoint x: 272, endPoint y: 69, distance: 20.8
click at [272, 69] on h5 "During a software development project, the project manager identifies a signifi…" at bounding box center [285, 61] width 194 height 36
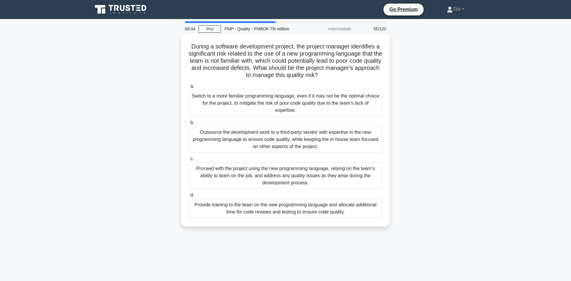
click at [219, 211] on div "Provide training to the team on the new programming language and allocate addit…" at bounding box center [285, 209] width 193 height 20
click at [189, 197] on input "d. Provide training to the team on the new programming language and allocate ad…" at bounding box center [189, 195] width 0 height 4
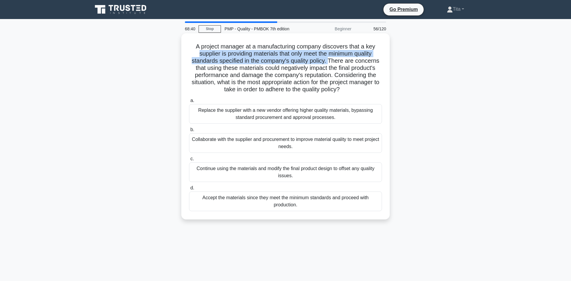
drag, startPoint x: 197, startPoint y: 55, endPoint x: 328, endPoint y: 62, distance: 130.9
click at [328, 62] on h5 "A project manager at a manufacturing company discovers that a key supplier is p…" at bounding box center [285, 68] width 194 height 51
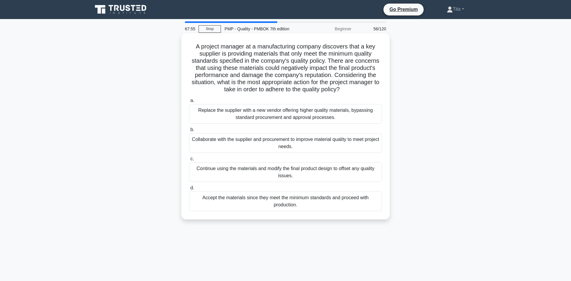
click at [272, 144] on div "Collaborate with the supplier and procurement to improve material quality to me…" at bounding box center [285, 143] width 193 height 20
click at [189, 132] on input "b. Collaborate with the supplier and procurement to improve material quality to…" at bounding box center [189, 130] width 0 height 4
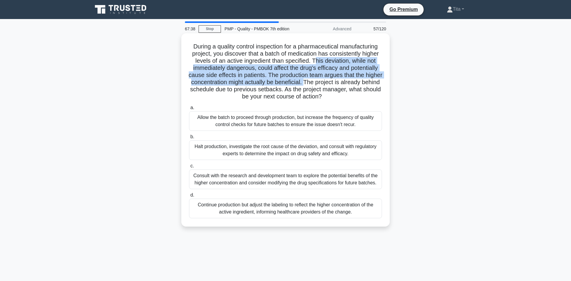
drag, startPoint x: 314, startPoint y: 63, endPoint x: 304, endPoint y: 82, distance: 22.1
click at [304, 82] on h5 "During a quality control inspection for a pharmaceutical manufacturing project,…" at bounding box center [285, 72] width 194 height 58
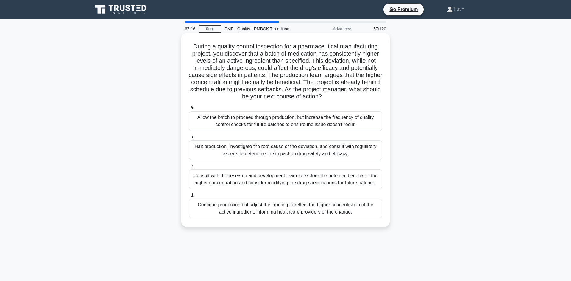
click at [292, 154] on div "Halt production, investigate the root cause of the deviation, and consult with …" at bounding box center [285, 150] width 193 height 20
click at [189, 139] on input "b. Halt production, investigate the root cause of the deviation, and consult wi…" at bounding box center [189, 137] width 0 height 4
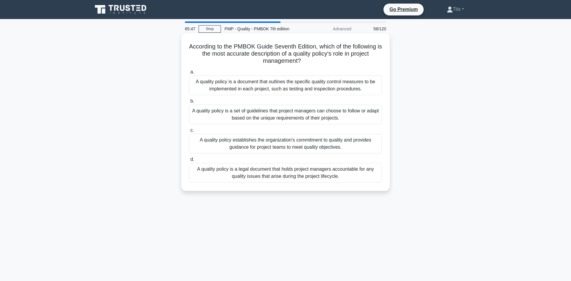
click at [230, 148] on div "A quality policy establishes the organization's commitment to quality and provi…" at bounding box center [285, 144] width 193 height 20
click at [189, 132] on input "c. A quality policy establishes the organization's commitment to quality and pr…" at bounding box center [189, 131] width 0 height 4
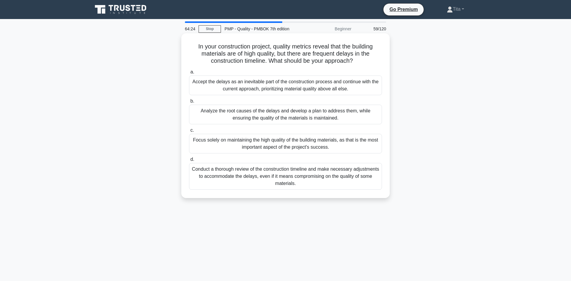
click at [280, 118] on div "Analyze the root causes of the delays and develop a plan to address them, while…" at bounding box center [285, 115] width 193 height 20
click at [189, 103] on input "b. Analyze the root causes of the delays and develop a plan to address them, wh…" at bounding box center [189, 101] width 0 height 4
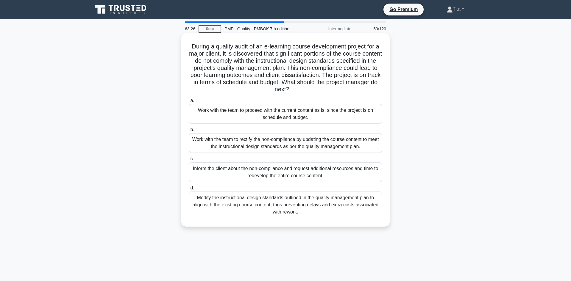
click at [327, 145] on div "Work with the team to rectify the non-compliance by updating the course content…" at bounding box center [285, 143] width 193 height 20
click at [189, 132] on input "b. Work with the team to rectify the non-compliance by updating the course cont…" at bounding box center [189, 130] width 0 height 4
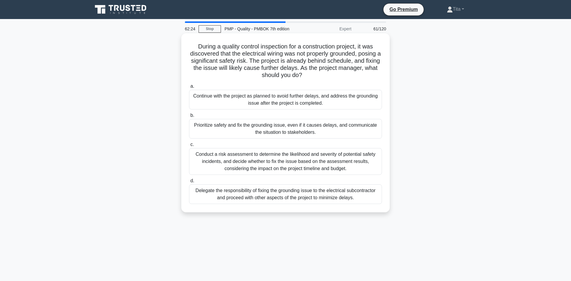
click at [329, 129] on div "Prioritize safety and fix the grounding issue, even if it causes delays, and co…" at bounding box center [285, 129] width 193 height 20
click at [189, 118] on input "b. Prioritize safety and fix the grounding issue, even if it causes delays, and…" at bounding box center [189, 116] width 0 height 4
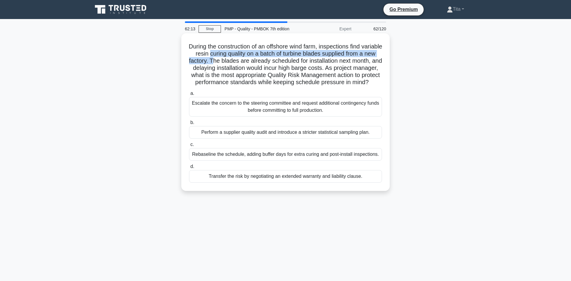
drag, startPoint x: 226, startPoint y: 55, endPoint x: 226, endPoint y: 60, distance: 4.5
click at [226, 60] on h5 "During the construction of an offshore wind farm, inspections find variable res…" at bounding box center [285, 64] width 194 height 43
click at [298, 161] on div "Rebaseline the schedule, adding buffer days for extra curing and post-install i…" at bounding box center [285, 154] width 193 height 13
click at [189, 147] on input "c. Rebaseline the schedule, adding buffer days for extra curing and post-instal…" at bounding box center [189, 145] width 0 height 4
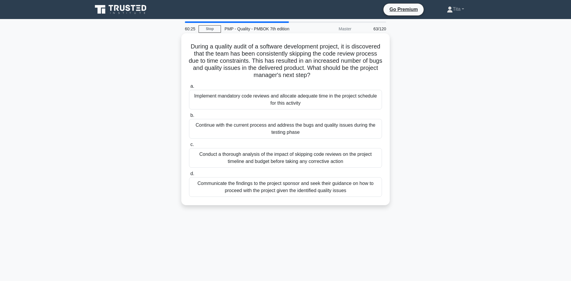
click at [309, 156] on div "Conduct a thorough analysis of the impact of skipping code reviews on the proje…" at bounding box center [285, 158] width 193 height 20
click at [189, 147] on input "c. Conduct a thorough analysis of the impact of skipping code reviews on the pr…" at bounding box center [189, 145] width 0 height 4
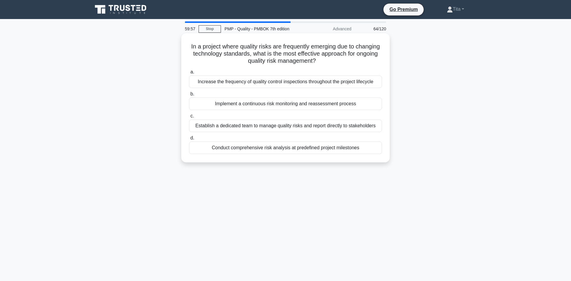
click at [267, 103] on div "Implement a continuous risk monitoring and reassessment process" at bounding box center [285, 104] width 193 height 13
click at [189, 96] on input "b. Implement a continuous risk monitoring and reassessment process" at bounding box center [189, 94] width 0 height 4
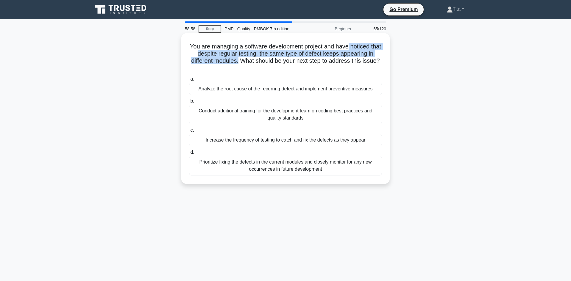
drag, startPoint x: 348, startPoint y: 47, endPoint x: 239, endPoint y: 61, distance: 109.8
click at [239, 61] on h5 "You are managing a software development project and have noticed that despite r…" at bounding box center [285, 57] width 194 height 29
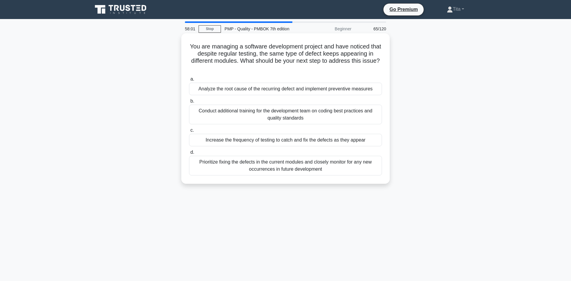
click at [231, 115] on div "Conduct additional training for the development team on coding best practices a…" at bounding box center [285, 115] width 193 height 20
click at [189, 103] on input "b. Conduct additional training for the development team on coding best practice…" at bounding box center [189, 101] width 0 height 4
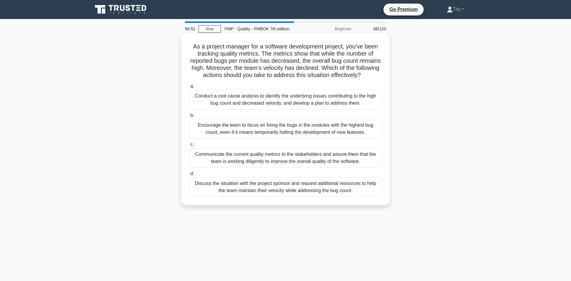
click at [253, 103] on div "Conduct a root cause analysis to identify the underlying issues contributing to…" at bounding box center [285, 100] width 193 height 20
click at [189, 88] on input "a. Conduct a root cause analysis to identify the underlying issues contributing…" at bounding box center [189, 87] width 0 height 4
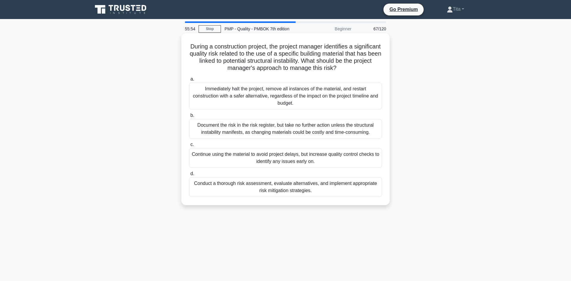
click at [319, 193] on div "Conduct a thorough risk assessment, evaluate alternatives, and implement approp…" at bounding box center [285, 187] width 193 height 20
click at [189, 176] on input "d. Conduct a thorough risk assessment, evaluate alternatives, and implement app…" at bounding box center [189, 174] width 0 height 4
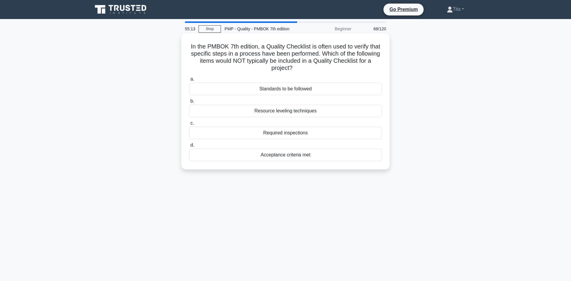
click at [276, 112] on div "Resource leveling techniques" at bounding box center [285, 111] width 193 height 13
click at [189, 103] on input "b. Resource leveling techniques" at bounding box center [189, 101] width 0 height 4
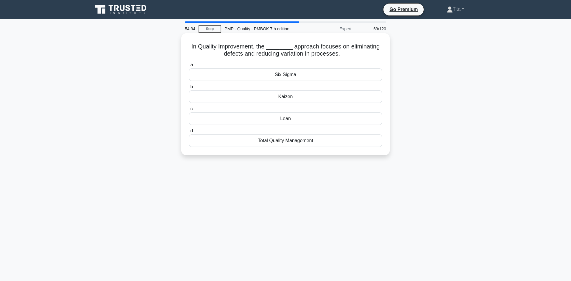
click at [283, 118] on div "Lean" at bounding box center [285, 119] width 193 height 13
click at [189, 111] on input "c. Lean" at bounding box center [189, 109] width 0 height 4
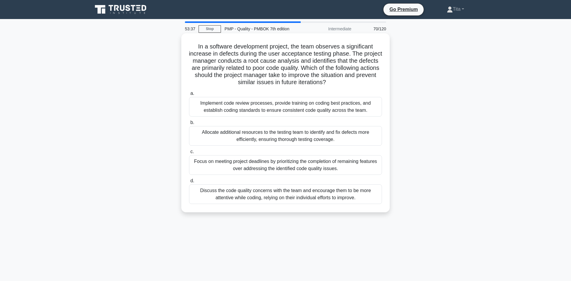
click at [282, 109] on div "Implement code review processes, provide training on coding best practices, and…" at bounding box center [285, 107] width 193 height 20
click at [189, 96] on input "a. Implement code review processes, provide training on coding best practices, …" at bounding box center [189, 94] width 0 height 4
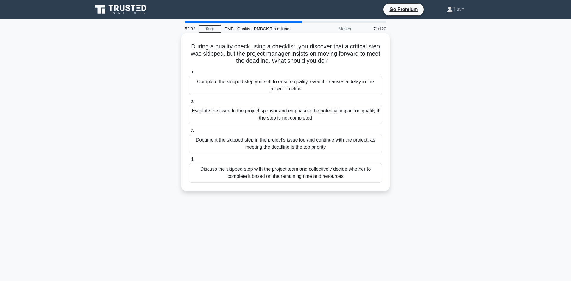
click at [238, 178] on div "Discuss the skipped step with the project team and collectively decide whether …" at bounding box center [285, 173] width 193 height 20
click at [189, 162] on input "d. Discuss the skipped step with the project team and collectively decide wheth…" at bounding box center [189, 160] width 0 height 4
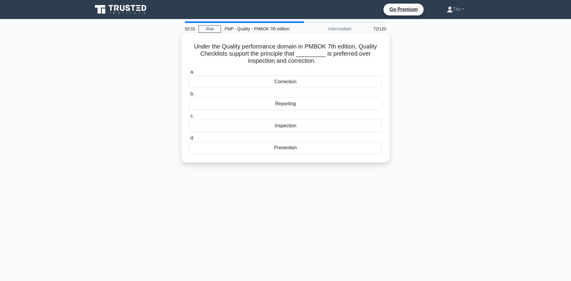
click at [288, 154] on div "Prevention" at bounding box center [285, 148] width 193 height 13
click at [189, 140] on input "d. Prevention" at bounding box center [189, 138] width 0 height 4
click at [294, 84] on div "quality risks" at bounding box center [285, 82] width 193 height 13
click at [189, 74] on input "a. quality risks" at bounding box center [189, 72] width 0 height 4
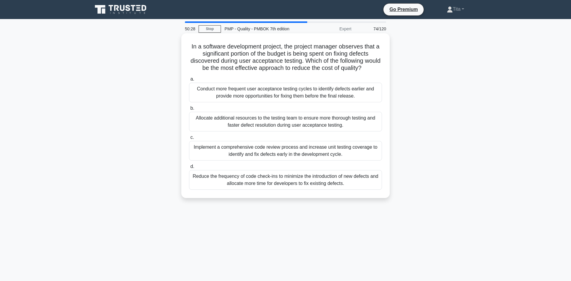
click at [305, 95] on div "Conduct more frequent user acceptance testing cycles to identify defects earlie…" at bounding box center [285, 93] width 193 height 20
click at [189, 81] on input "a. Conduct more frequent user acceptance testing cycles to identify defects ear…" at bounding box center [189, 79] width 0 height 4
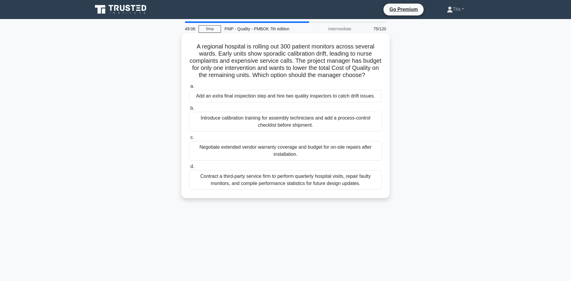
click at [245, 120] on div "Introduce calibration training for assembly technicians and add a process-contr…" at bounding box center [285, 122] width 193 height 20
click at [189, 110] on input "b. Introduce calibration training for assembly technicians and add a process-co…" at bounding box center [189, 109] width 0 height 4
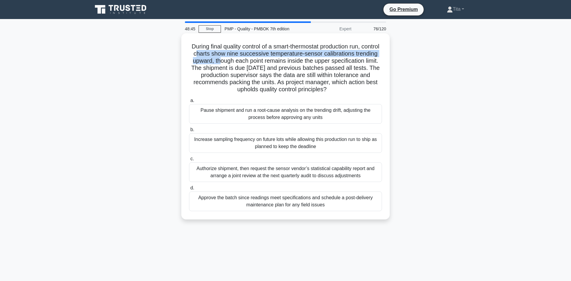
drag, startPoint x: 196, startPoint y: 55, endPoint x: 219, endPoint y: 62, distance: 23.5
click at [219, 62] on h5 "During final quality control of a smart-thermostat production run, control char…" at bounding box center [285, 68] width 194 height 51
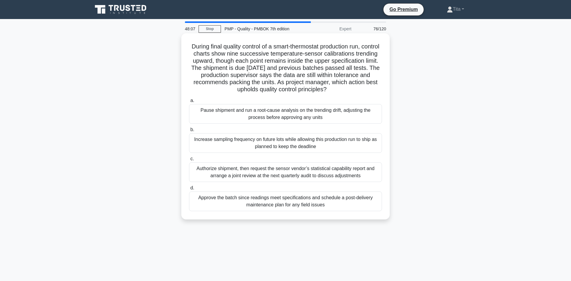
click at [271, 118] on div "Pause shipment and run a root-cause analysis on the trending drift, adjusting t…" at bounding box center [285, 114] width 193 height 20
click at [189, 103] on input "a. Pause shipment and run a root-cause analysis on the trending drift, adjustin…" at bounding box center [189, 101] width 0 height 4
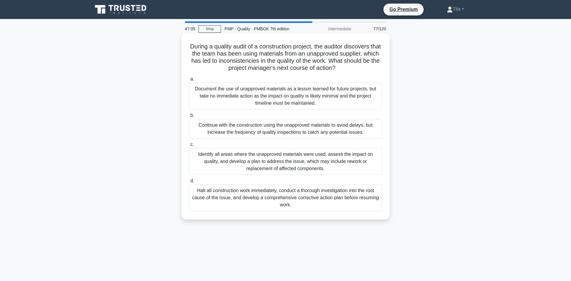
click at [279, 168] on div "Identify all areas where the unapproved materials were used, assess the impact …" at bounding box center [285, 161] width 193 height 27
click at [189, 147] on input "c. Identify all areas where the unapproved materials were used, assess the impa…" at bounding box center [189, 145] width 0 height 4
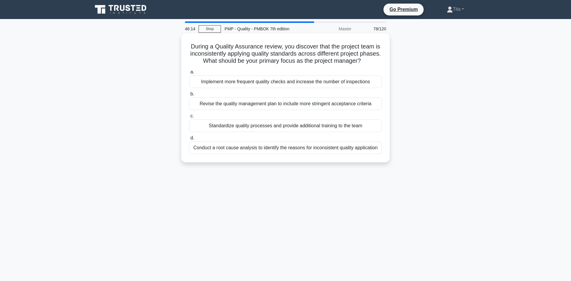
click at [343, 150] on div "Conduct a root cause analysis to identify the reasons for inconsistent quality …" at bounding box center [285, 148] width 193 height 13
click at [189, 140] on input "d. Conduct a root cause analysis to identify the reasons for inconsistent quali…" at bounding box center [189, 138] width 0 height 4
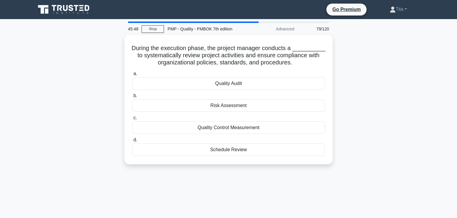
scroll to position [8, 0]
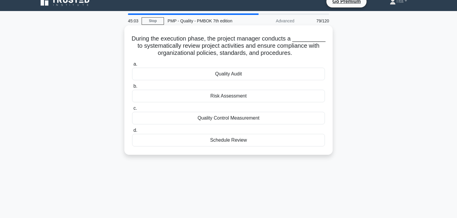
click at [242, 75] on div "Quality Audit" at bounding box center [228, 74] width 193 height 13
click at [132, 66] on input "a. Quality Audit" at bounding box center [132, 64] width 0 height 4
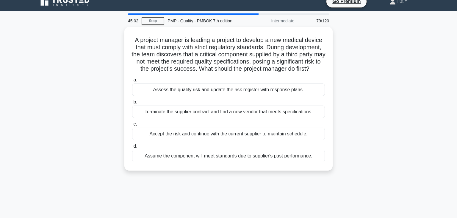
scroll to position [0, 0]
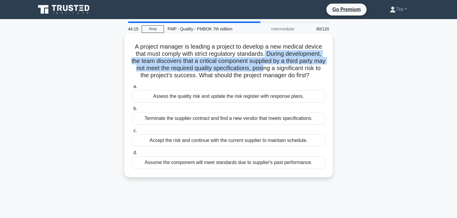
drag, startPoint x: 266, startPoint y: 55, endPoint x: 274, endPoint y: 68, distance: 15.3
click at [274, 68] on h5 "A project manager is leading a project to develop a new medical device that mus…" at bounding box center [229, 61] width 194 height 36
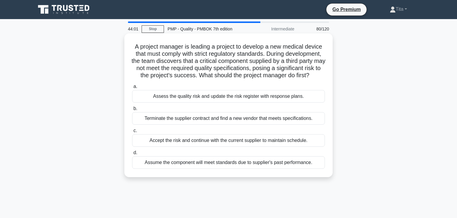
click at [175, 121] on div "Terminate the supplier contract and find a new vendor that meets specifications." at bounding box center [228, 118] width 193 height 13
click at [132, 110] on input "b. Terminate the supplier contract and find a new vendor that meets specificati…" at bounding box center [132, 109] width 0 height 4
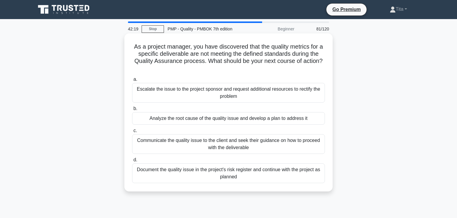
click at [168, 147] on div "Communicate the quality issue to the client and seek their guidance on how to p…" at bounding box center [228, 144] width 193 height 20
click at [132, 132] on input "c. Communicate the quality issue to the client and seek their guidance on how t…" at bounding box center [132, 131] width 0 height 4
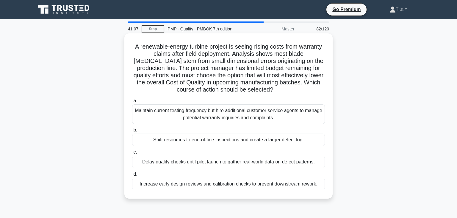
click at [285, 186] on div "Increase early design reviews and calibration checks to prevent downstream rewo…" at bounding box center [228, 183] width 193 height 13
click at [132, 176] on input "d. Increase early design reviews and calibration checks to prevent downstream r…" at bounding box center [132, 174] width 0 height 4
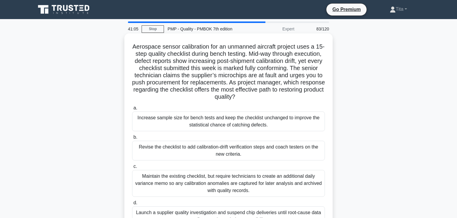
scroll to position [31, 0]
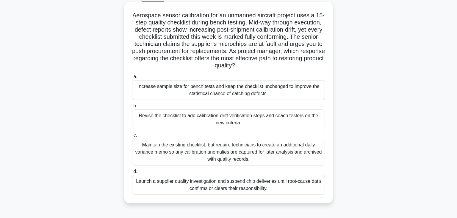
click at [246, 183] on div "Launch a supplier quality investigation and suspend chip deliveries until root-…" at bounding box center [228, 185] width 193 height 20
click at [132, 173] on input "d. Launch a supplier quality investigation and suspend chip deliveries until ro…" at bounding box center [132, 171] width 0 height 4
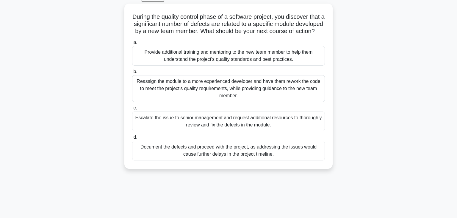
scroll to position [0, 0]
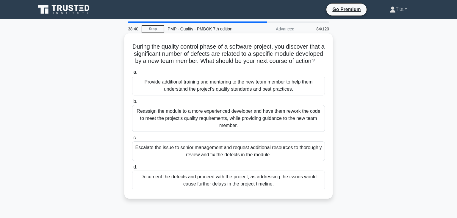
click at [278, 122] on div "Reassign the module to a more experienced developer and have them rework the co…" at bounding box center [228, 118] width 193 height 27
click at [132, 103] on input "b. Reassign the module to a more experienced developer and have them rework the…" at bounding box center [132, 101] width 0 height 4
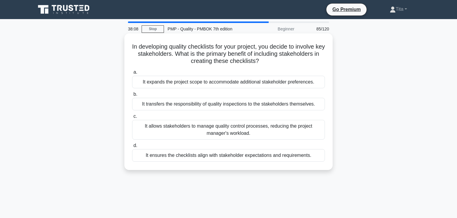
click at [296, 158] on div "It ensures the checklists align with stakeholder expectations and requirements." at bounding box center [228, 155] width 193 height 13
click at [132, 147] on input "d. It ensures the checklists align with stakeholder expectations and requiremen…" at bounding box center [132, 145] width 0 height 4
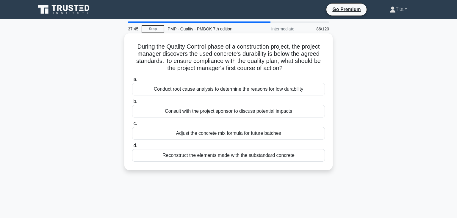
click at [286, 90] on div "Conduct root cause analysis to determine the reasons for low durability" at bounding box center [228, 89] width 193 height 13
click at [132, 81] on input "a. Conduct root cause analysis to determine the reasons for low durability" at bounding box center [132, 79] width 0 height 4
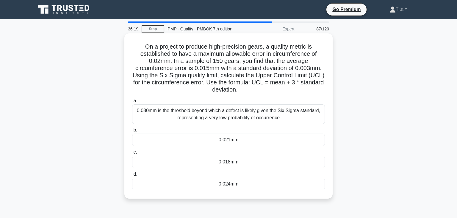
click at [254, 160] on div "0.018mm" at bounding box center [228, 161] width 193 height 13
click at [132, 154] on input "c. 0.018mm" at bounding box center [132, 152] width 0 height 4
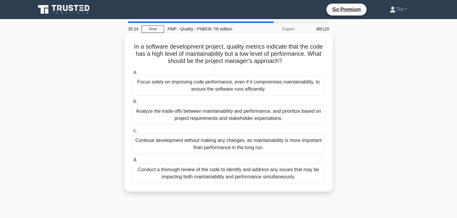
click at [246, 118] on div "Analyze the trade-offs between maintainability and performance, and prioritize …" at bounding box center [228, 115] width 193 height 20
click at [132, 103] on input "b. Analyze the trade-offs between maintainability and performance, and prioriti…" at bounding box center [132, 101] width 0 height 4
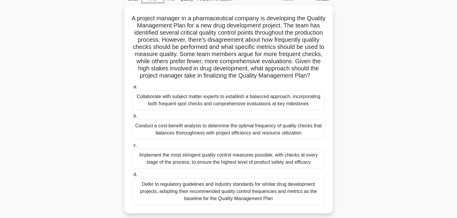
scroll to position [30, 0]
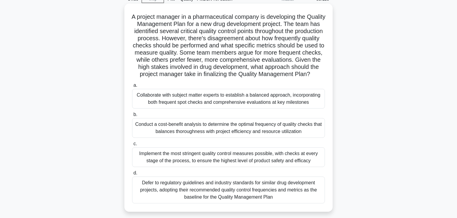
click at [278, 189] on div "Defer to regulatory guidelines and industry standards for similar drug developm…" at bounding box center [228, 189] width 193 height 27
click at [132, 175] on input "d. Defer to regulatory guidelines and industry standards for similar drug devel…" at bounding box center [132, 173] width 0 height 4
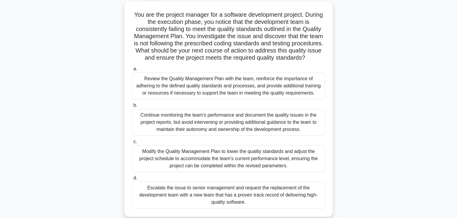
scroll to position [33, 0]
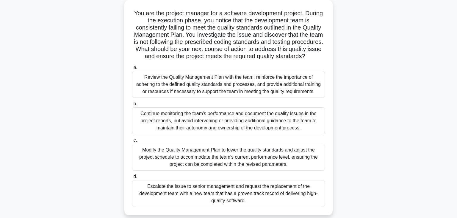
click at [285, 91] on div "Review the Quality Management Plan with the team, reinforce the importance of a…" at bounding box center [228, 84] width 193 height 27
click at [132, 69] on input "a. Review the Quality Management Plan with the team, reinforce the importance o…" at bounding box center [132, 67] width 0 height 4
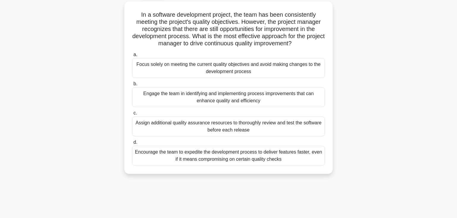
scroll to position [0, 0]
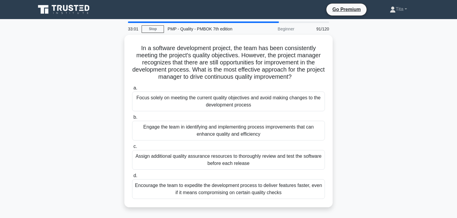
click at [285, 131] on div "Engage the team in identifying and implementing process improvements that can e…" at bounding box center [228, 131] width 193 height 20
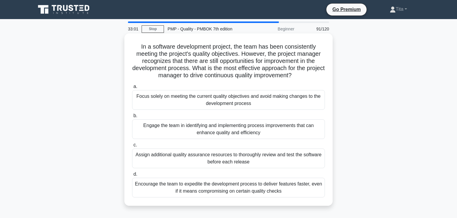
click at [132, 118] on input "b. Engage the team in identifying and implementing process improvements that ca…" at bounding box center [132, 116] width 0 height 4
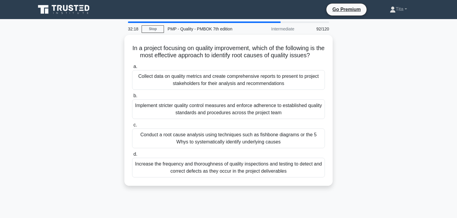
click at [276, 142] on div "Conduct a root cause analysis using techniques such as fishbone diagrams or the…" at bounding box center [228, 138] width 193 height 20
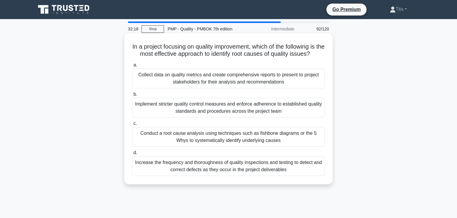
click at [132, 125] on input "c. Conduct a root cause analysis using techniques such as fishbone diagrams or …" at bounding box center [132, 123] width 0 height 4
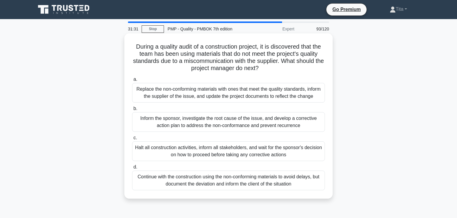
click at [278, 96] on div "Replace the non-conforming materials with ones that meet the quality standards,…" at bounding box center [228, 93] width 193 height 20
click at [132, 81] on input "a. Replace the non-conforming materials with ones that meet the quality standar…" at bounding box center [132, 79] width 0 height 4
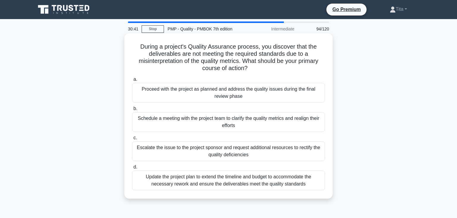
click at [257, 122] on div "Schedule a meeting with the project team to clarify the quality metrics and rea…" at bounding box center [228, 122] width 193 height 20
click at [132, 110] on input "b. Schedule a meeting with the project team to clarify the quality metrics and …" at bounding box center [132, 109] width 0 height 4
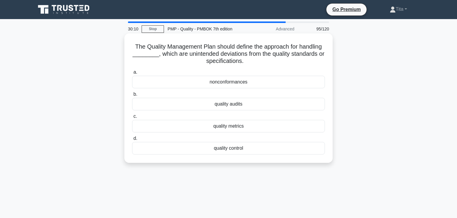
click at [263, 84] on div "nonconformances" at bounding box center [228, 82] width 193 height 13
click at [132, 74] on input "a. nonconformances" at bounding box center [132, 72] width 0 height 4
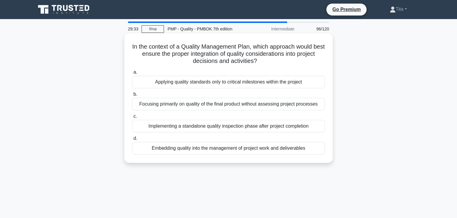
click at [272, 149] on div "Embedding quality into the management of project work and deliverables" at bounding box center [228, 148] width 193 height 13
click at [132, 140] on input "d. Embedding quality into the management of project work and deliverables" at bounding box center [132, 138] width 0 height 4
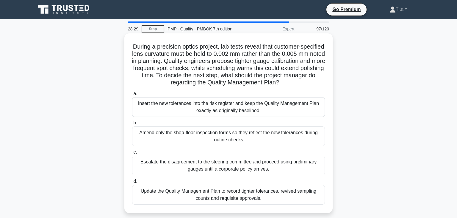
click at [258, 197] on div "Update the Quality Management Plan to record tighter tolerances, revised sampli…" at bounding box center [228, 195] width 193 height 20
click at [132, 183] on input "d. Update the Quality Management Plan to record tighter tolerances, revised sam…" at bounding box center [132, 181] width 0 height 4
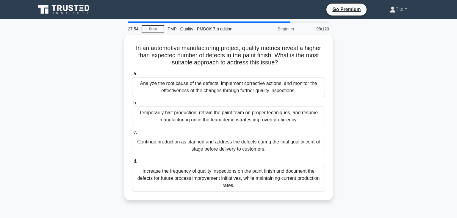
click at [290, 90] on div "Analyze the root cause of the defects, implement corrective actions, and monito…" at bounding box center [228, 87] width 193 height 20
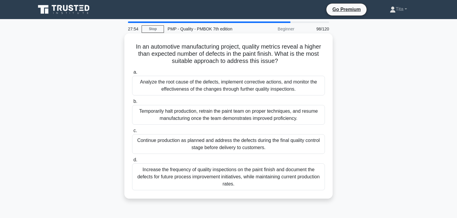
click at [132, 74] on input "a. Analyze the root cause of the defects, implement corrective actions, and mon…" at bounding box center [132, 72] width 0 height 4
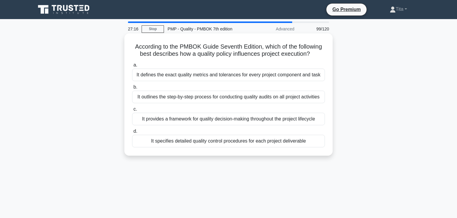
click at [280, 120] on div "It provides a framework for quality decision-making throughout the project life…" at bounding box center [228, 119] width 193 height 13
click at [132, 111] on input "c. It provides a framework for quality decision-making throughout the project l…" at bounding box center [132, 109] width 0 height 4
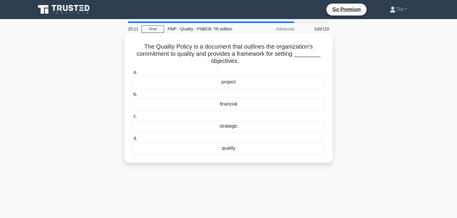
click at [226, 150] on div "quality" at bounding box center [228, 148] width 193 height 13
click at [132, 140] on input "d. quality" at bounding box center [132, 138] width 0 height 4
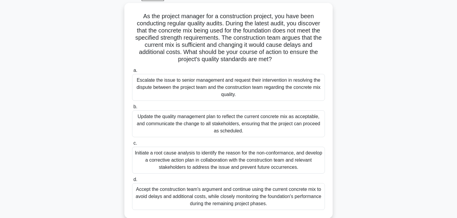
scroll to position [29, 0]
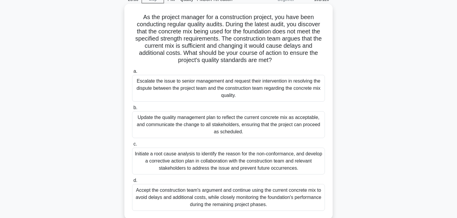
click at [213, 163] on div "Initiate a root cause analysis to identify the reason for the non-conformance, …" at bounding box center [228, 160] width 193 height 27
click at [132, 146] on input "c. Initiate a root cause analysis to identify the reason for the non-conformanc…" at bounding box center [132, 144] width 0 height 4
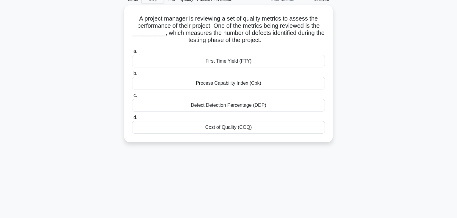
scroll to position [0, 0]
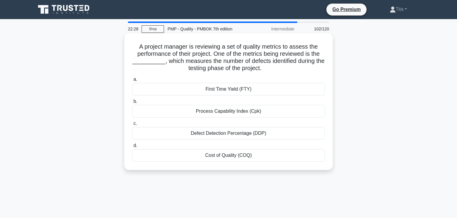
click at [224, 113] on div "Process Capability Index (Cpk)" at bounding box center [228, 111] width 193 height 13
click at [132, 103] on input "b. Process Capability Index (Cpk)" at bounding box center [132, 101] width 0 height 4
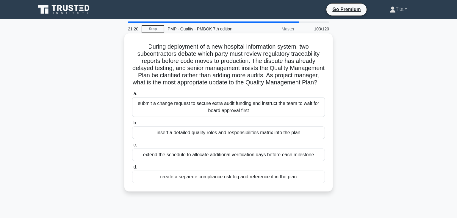
click at [205, 139] on div "insert a detailed quality roles and responsibilities matrix into the plan" at bounding box center [228, 132] width 193 height 13
click at [132, 125] on input "b. insert a detailed quality roles and responsibilities matrix into the plan" at bounding box center [132, 123] width 0 height 4
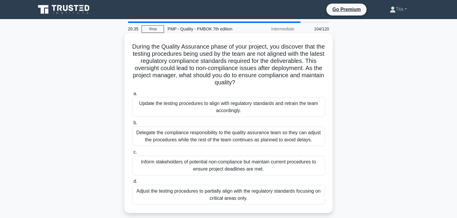
click at [204, 105] on div "Update the testing procedures to align with regulatory standards and retrain th…" at bounding box center [228, 107] width 193 height 20
click at [132, 96] on input "a. Update the testing procedures to align with regulatory standards and retrain…" at bounding box center [132, 94] width 0 height 4
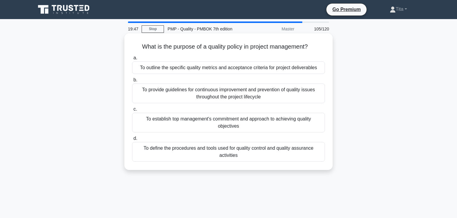
click at [295, 68] on div "To outline the specific quality metrics and acceptance criteria for project del…" at bounding box center [228, 67] width 193 height 13
click at [132, 60] on input "a. To outline the specific quality metrics and acceptance criteria for project …" at bounding box center [132, 58] width 0 height 4
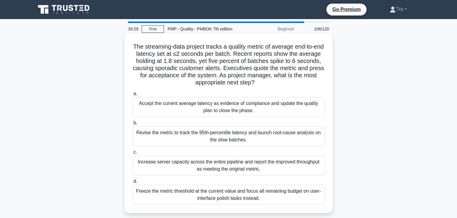
click at [274, 135] on div "Revise the metric to track the 95th-percentile latency and launch root-cause an…" at bounding box center [228, 136] width 193 height 20
click at [132, 125] on input "b. Revise the metric to track the 95th-percentile latency and launch root-cause…" at bounding box center [132, 123] width 0 height 4
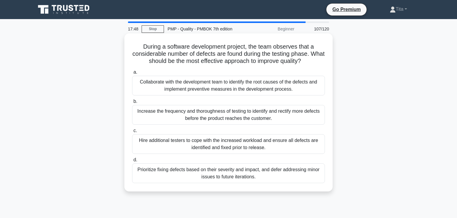
click at [200, 87] on div "Collaborate with the development team to identify the root causes of the defect…" at bounding box center [228, 86] width 193 height 20
click at [132, 74] on input "a. Collaborate with the development team to identify the root causes of the def…" at bounding box center [132, 72] width 0 height 4
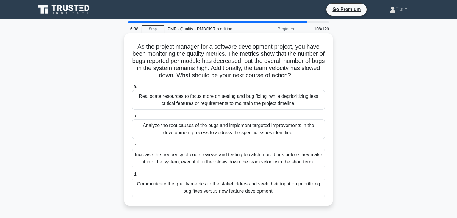
click at [220, 129] on div "Analyze the root causes of the bugs and implement targeted improvements in the …" at bounding box center [228, 129] width 193 height 20
click at [132, 118] on input "b. Analyze the root causes of the bugs and implement targeted improvements in t…" at bounding box center [132, 116] width 0 height 4
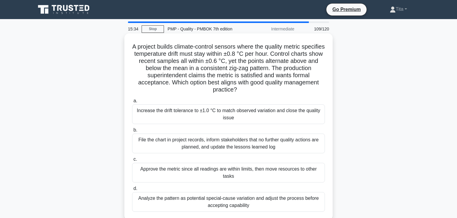
click at [238, 140] on div "File the chart in project records, inform stakeholders that no further quality …" at bounding box center [228, 143] width 193 height 20
click at [132, 132] on input "b. File the chart in project records, inform stakeholders that no further quali…" at bounding box center [132, 130] width 0 height 4
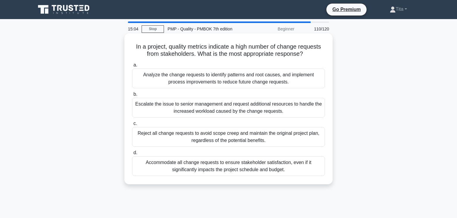
click at [226, 80] on div "Analyze the change requests to identify patterns and root causes, and implement…" at bounding box center [228, 78] width 193 height 20
click at [132, 67] on input "a. Analyze the change requests to identify patterns and root causes, and implem…" at bounding box center [132, 65] width 0 height 4
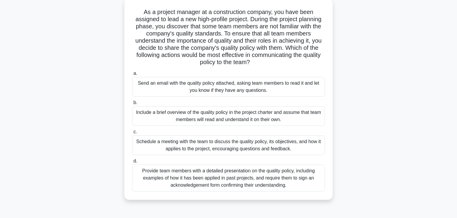
scroll to position [37, 0]
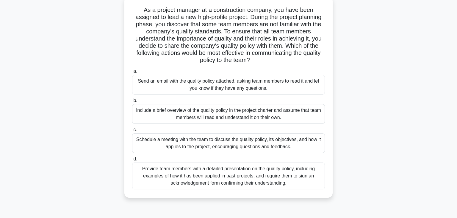
click at [291, 144] on div "Schedule a meeting with the team to discuss the quality policy, its objectives,…" at bounding box center [228, 143] width 193 height 20
click at [132, 132] on input "c. Schedule a meeting with the team to discuss the quality policy, its objectiv…" at bounding box center [132, 130] width 0 height 4
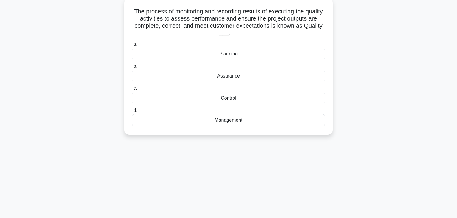
scroll to position [0, 0]
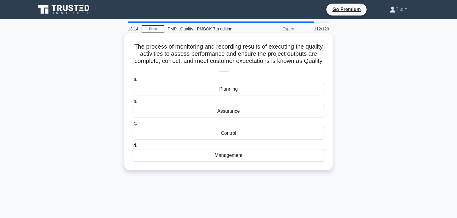
click at [232, 134] on div "Control" at bounding box center [228, 133] width 193 height 13
click at [132, 125] on input "c. Control" at bounding box center [132, 123] width 0 height 4
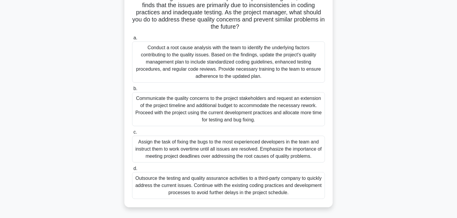
scroll to position [60, 0]
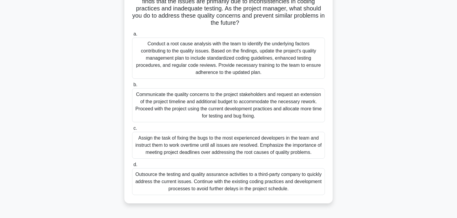
click at [196, 59] on div "Conduct a root cause analysis with the team to identify the underlying factors …" at bounding box center [228, 58] width 193 height 41
click at [132, 36] on input "a. Conduct a root cause analysis with the team to identify the underlying facto…" at bounding box center [132, 34] width 0 height 4
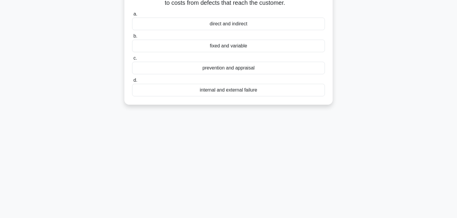
scroll to position [0, 0]
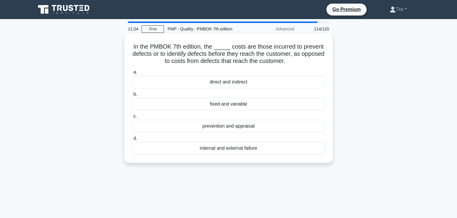
click at [260, 126] on div "prevention and appraisal" at bounding box center [228, 126] width 193 height 13
click at [132, 118] on input "c. prevention and appraisal" at bounding box center [132, 116] width 0 height 4
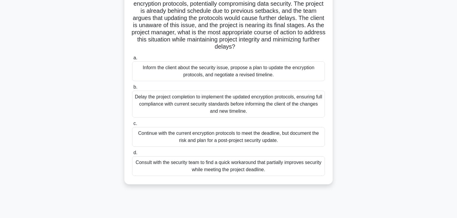
scroll to position [59, 0]
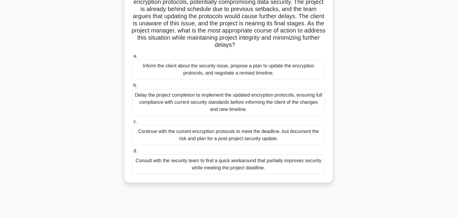
click at [261, 69] on div "Inform the client about the security issue, propose a plan to update the encryp…" at bounding box center [228, 70] width 193 height 20
click at [132, 58] on input "a. Inform the client about the security issue, propose a plan to update the enc…" at bounding box center [132, 56] width 0 height 4
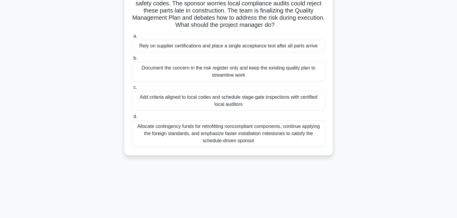
scroll to position [0, 0]
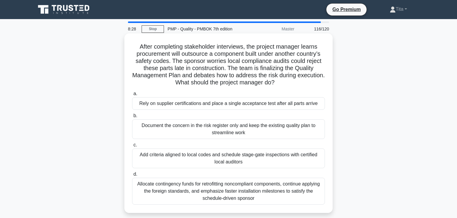
click at [264, 162] on div "Add criteria aligned to local codes and schedule stage-gate inspections with ce…" at bounding box center [228, 158] width 193 height 20
click at [132, 147] on input "c. Add criteria aligned to local codes and schedule stage-gate inspections with…" at bounding box center [132, 145] width 0 height 4
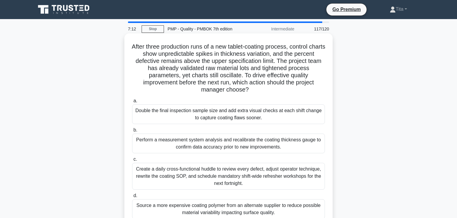
click at [154, 169] on div "Create a daily cross-functional huddle to review every defect, adjust operator …" at bounding box center [228, 176] width 193 height 27
click at [132, 161] on input "c. Create a daily cross-functional huddle to review every defect, adjust operat…" at bounding box center [132, 159] width 0 height 4
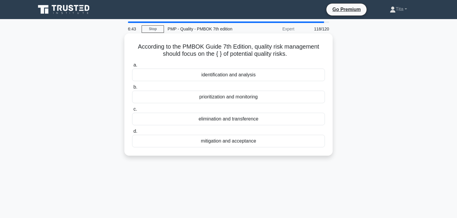
click at [199, 81] on div "identification and analysis" at bounding box center [228, 74] width 193 height 13
click at [132, 67] on input "a. identification and analysis" at bounding box center [132, 65] width 0 height 4
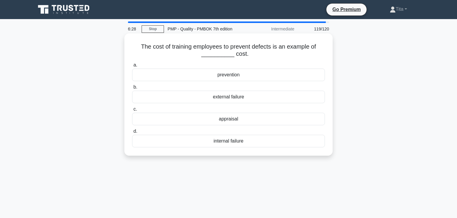
click at [199, 76] on div "prevention" at bounding box center [228, 74] width 193 height 13
click at [132, 67] on input "a. prevention" at bounding box center [132, 65] width 0 height 4
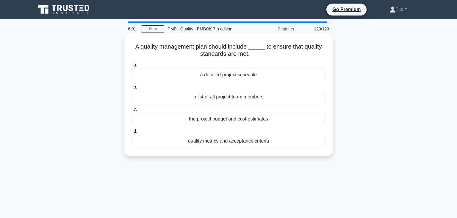
click at [264, 146] on div "quality metrics and acceptance criteria" at bounding box center [228, 141] width 193 height 13
click at [132, 133] on input "d. quality metrics and acceptance criteria" at bounding box center [132, 131] width 0 height 4
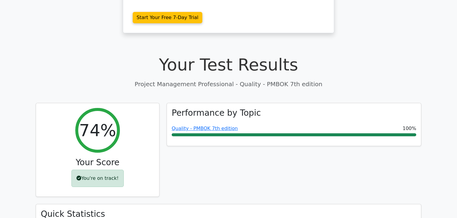
scroll to position [166, 0]
